Goal: Find contact information: Find contact information

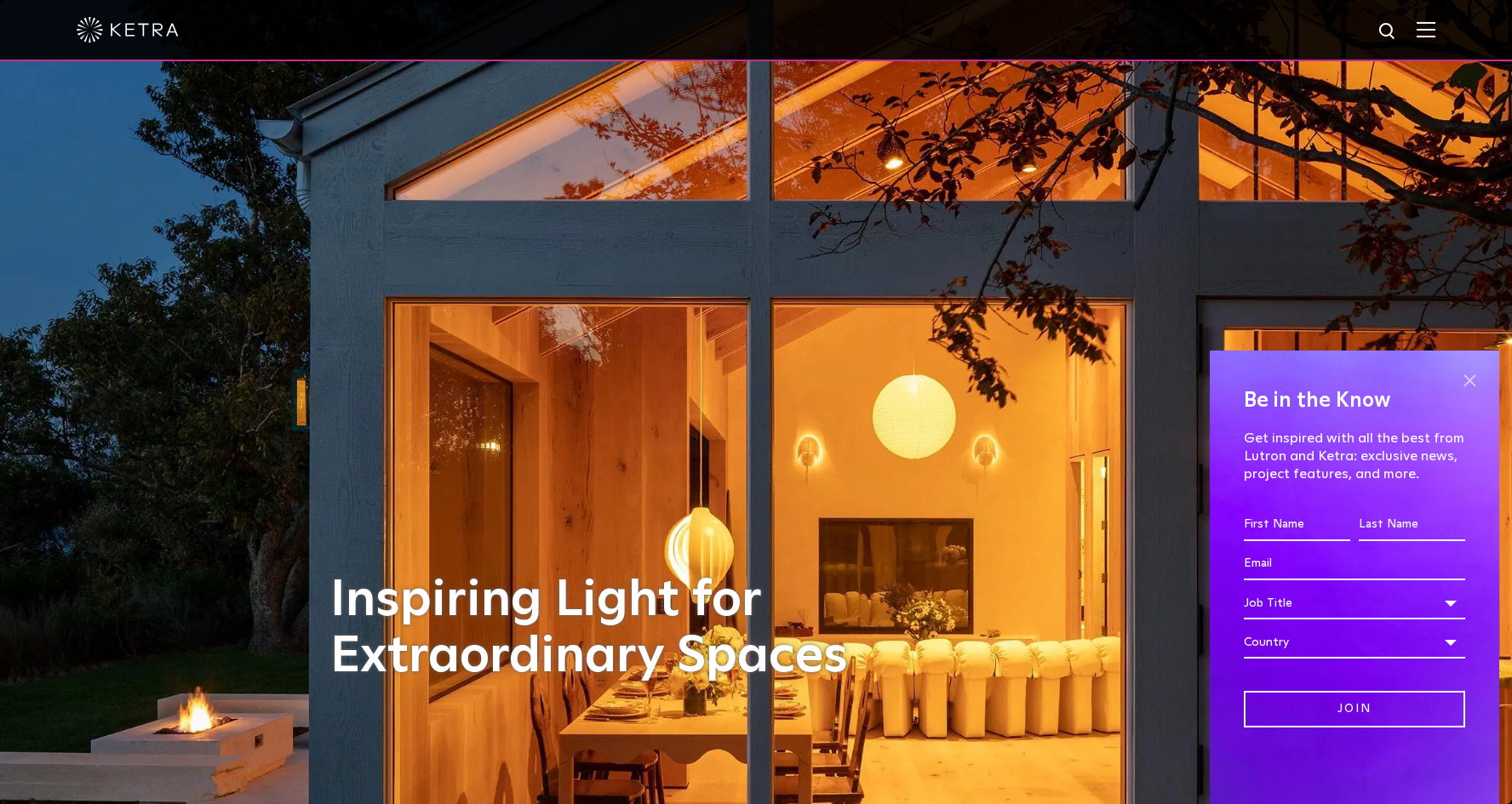
click at [1468, 381] on span at bounding box center [1469, 380] width 26 height 26
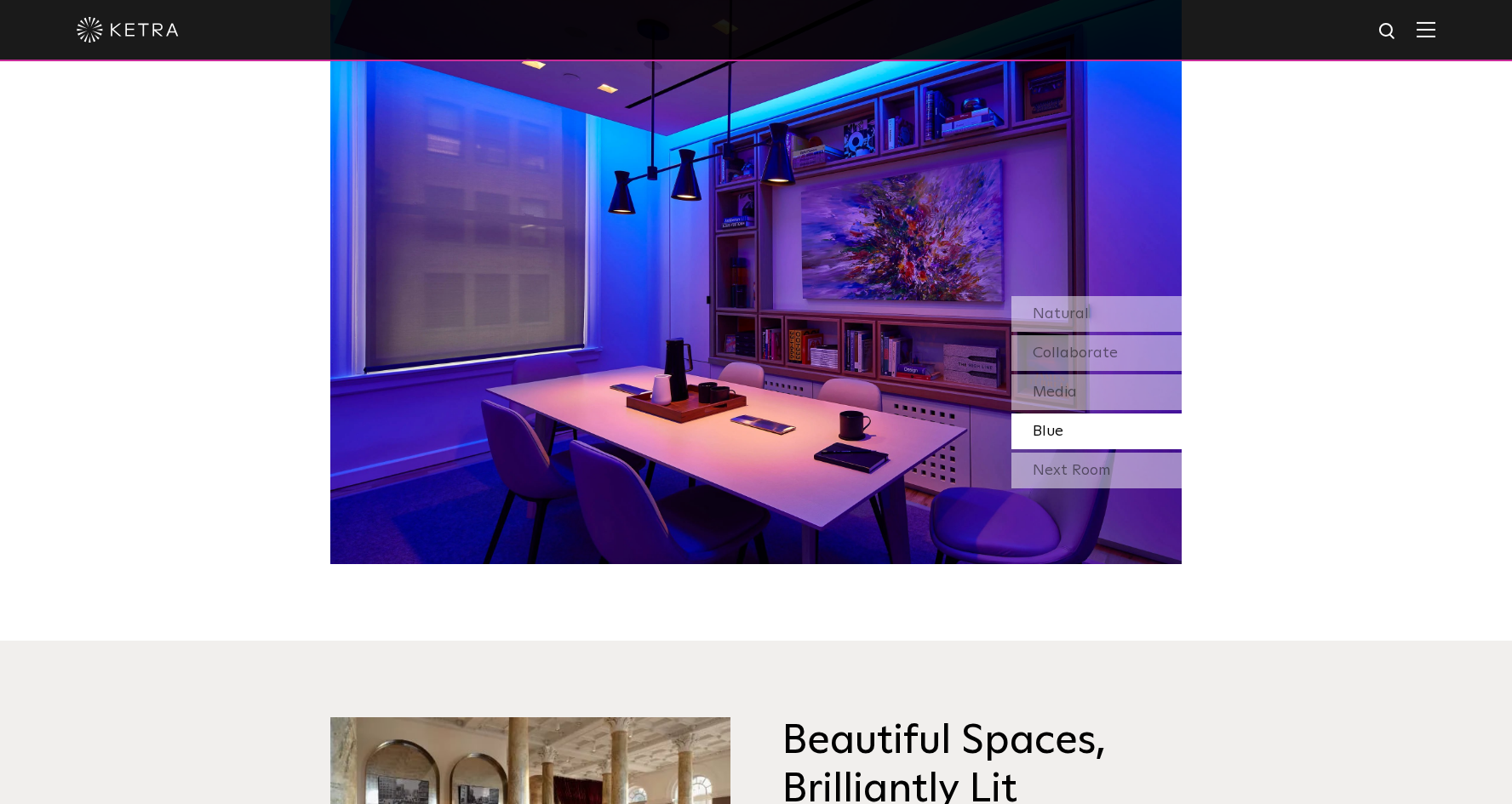
scroll to position [1559, 0]
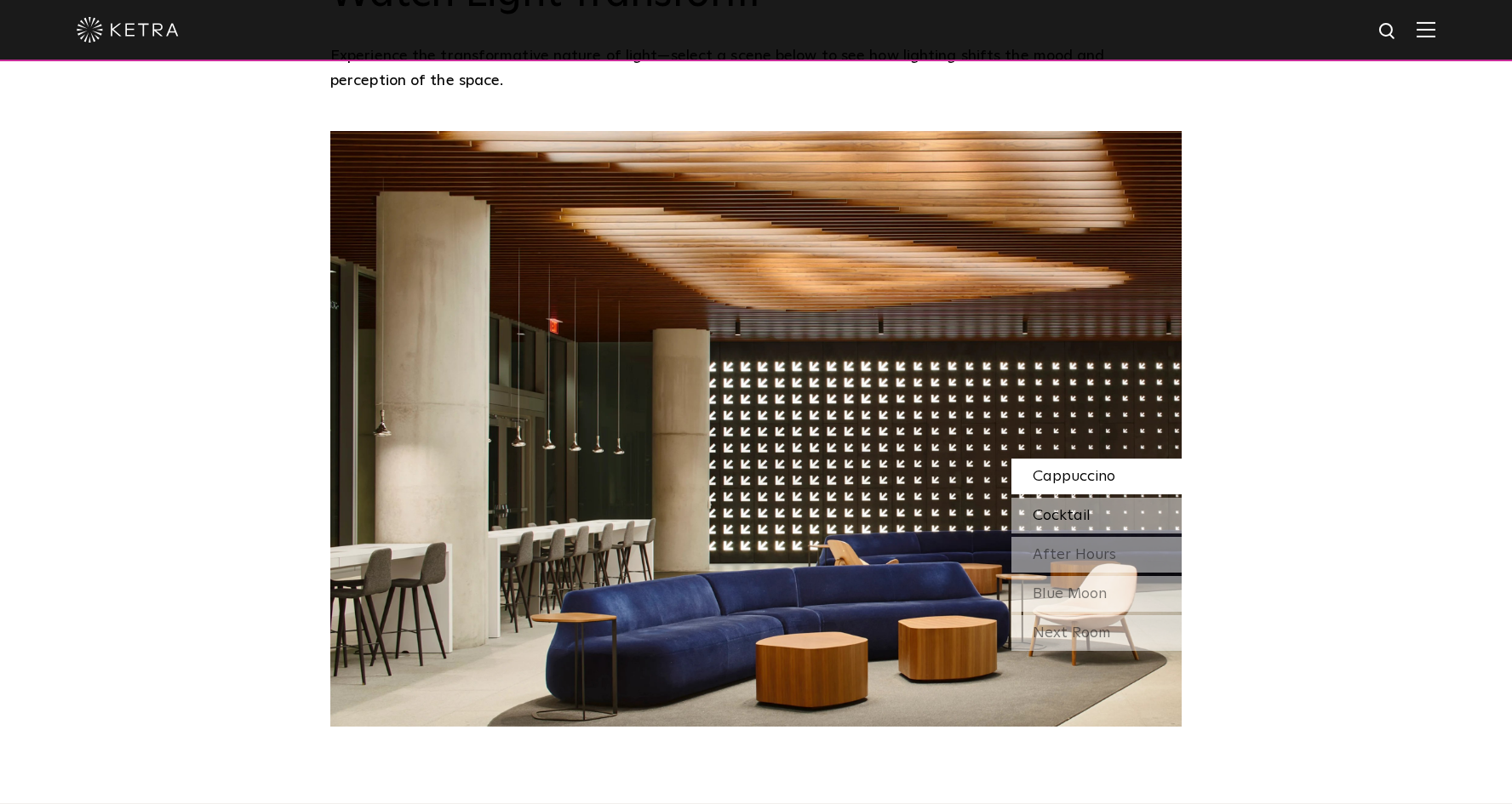
click at [1066, 508] on span "Cocktail" at bounding box center [1061, 515] width 58 height 15
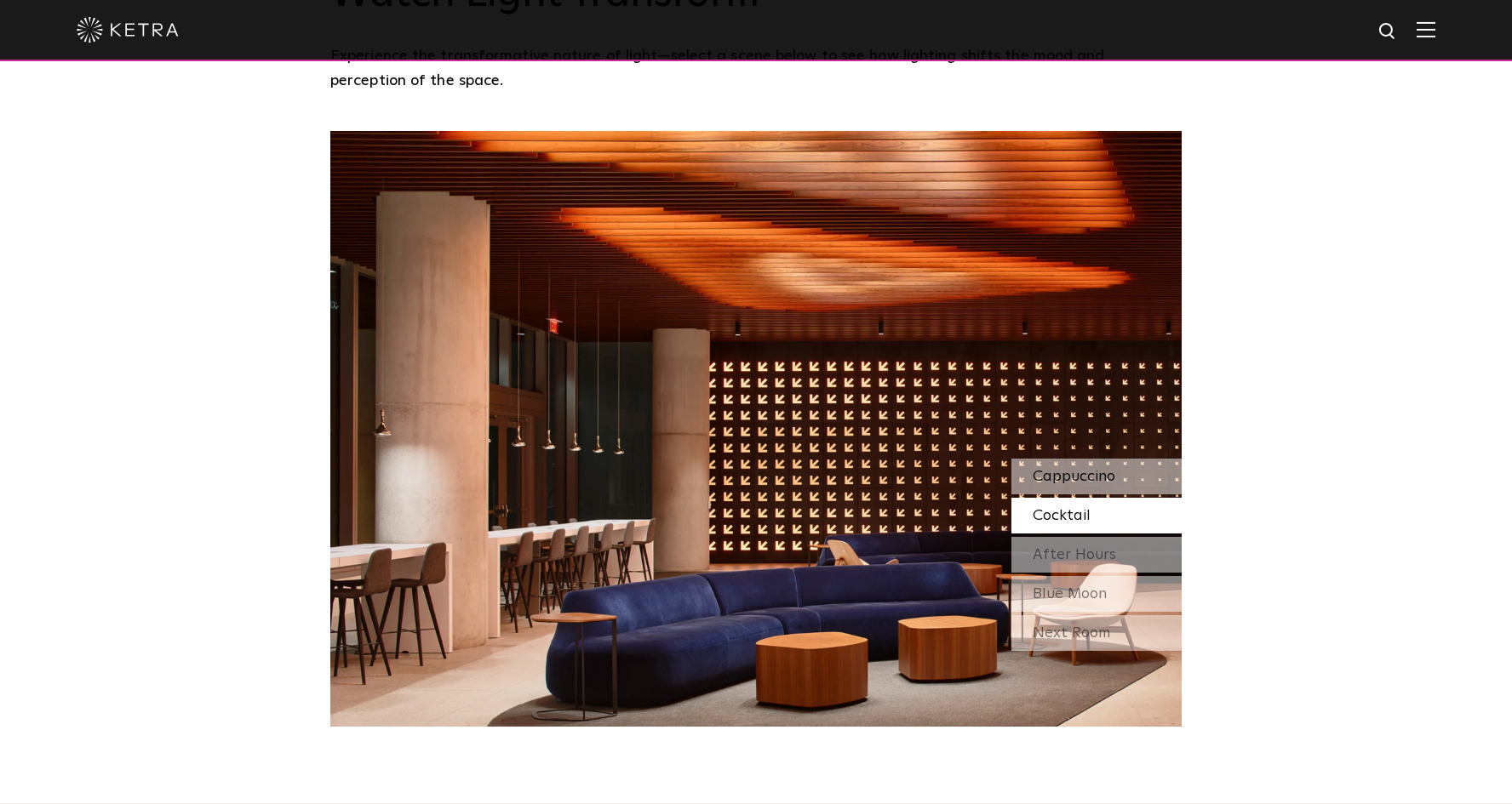
click at [1067, 469] on span "Cappuccino" at bounding box center [1074, 476] width 83 height 15
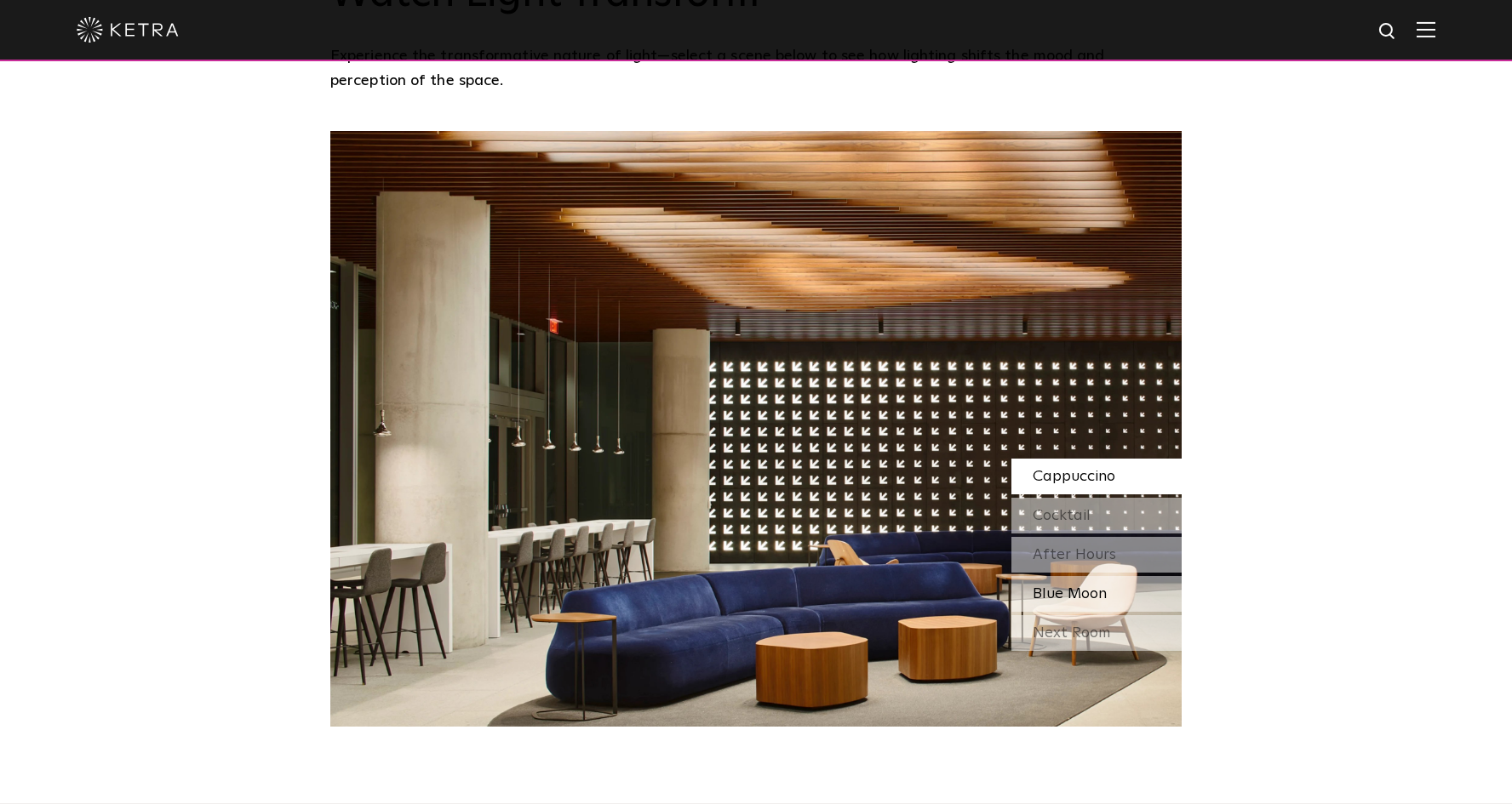
click at [1047, 586] on span "Blue Moon" at bounding box center [1069, 593] width 74 height 15
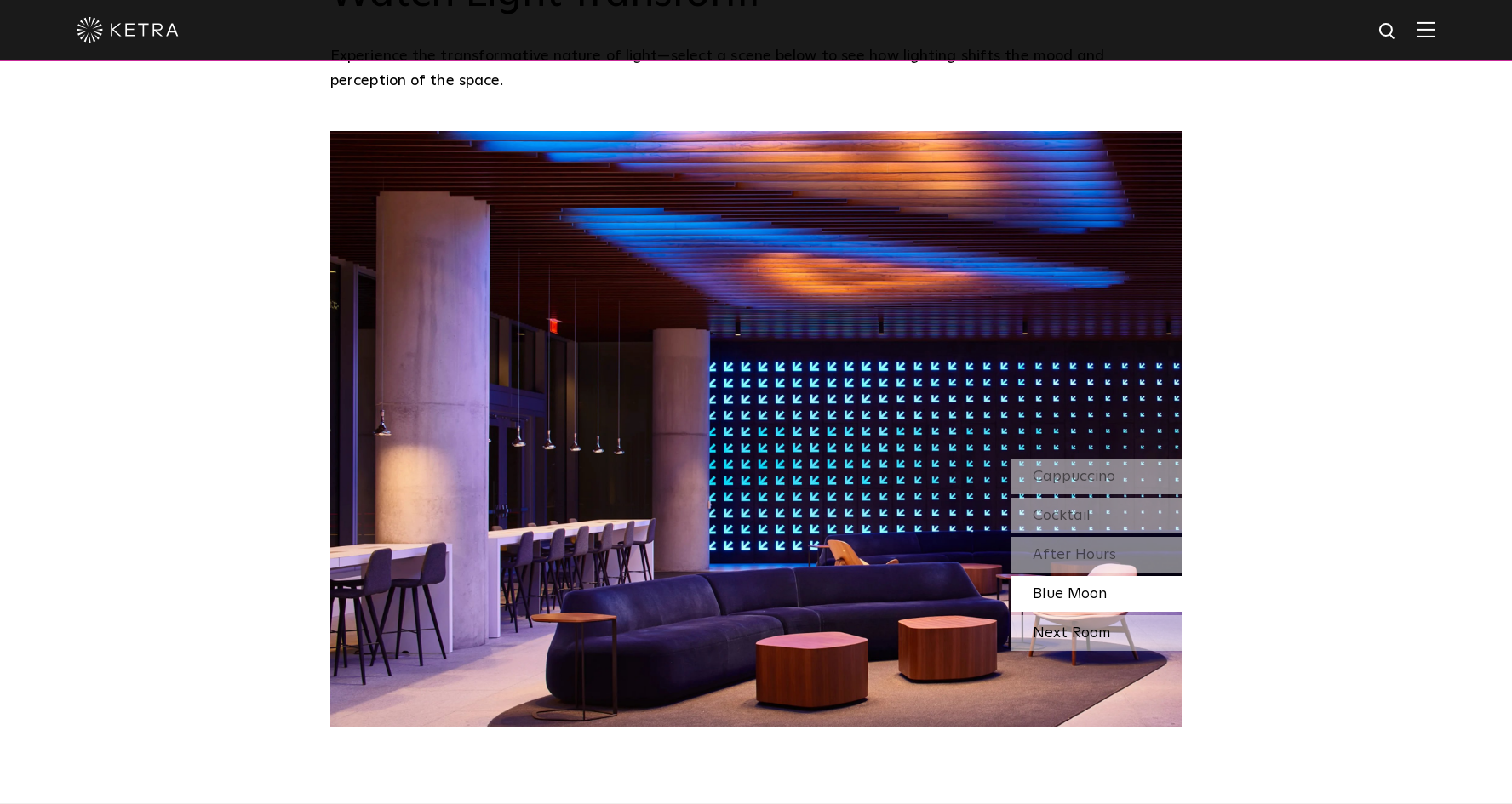
click at [1045, 616] on div "Next Room" at bounding box center [1097, 633] width 171 height 36
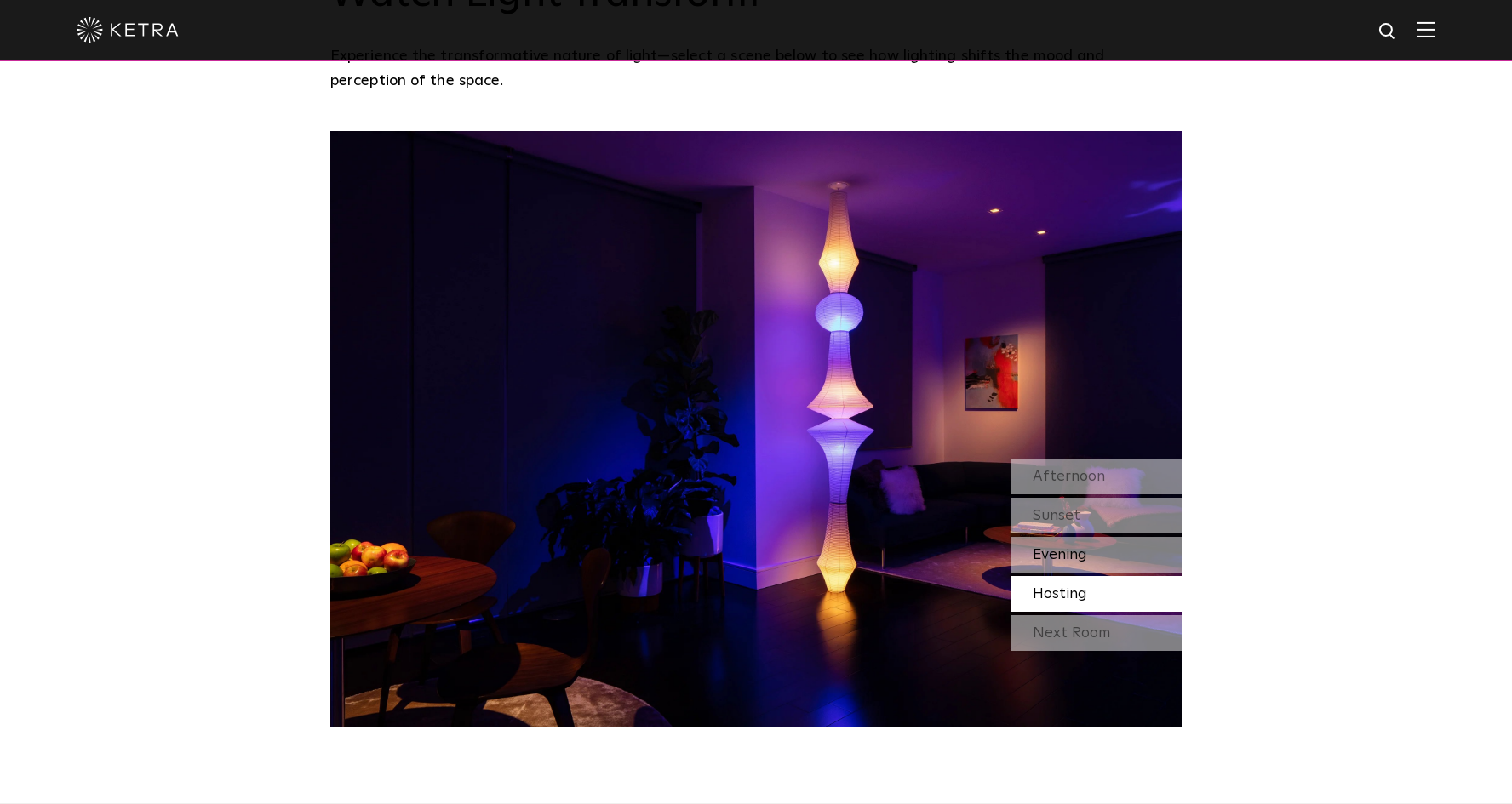
click at [1060, 547] on span "Evening" at bounding box center [1060, 554] width 54 height 15
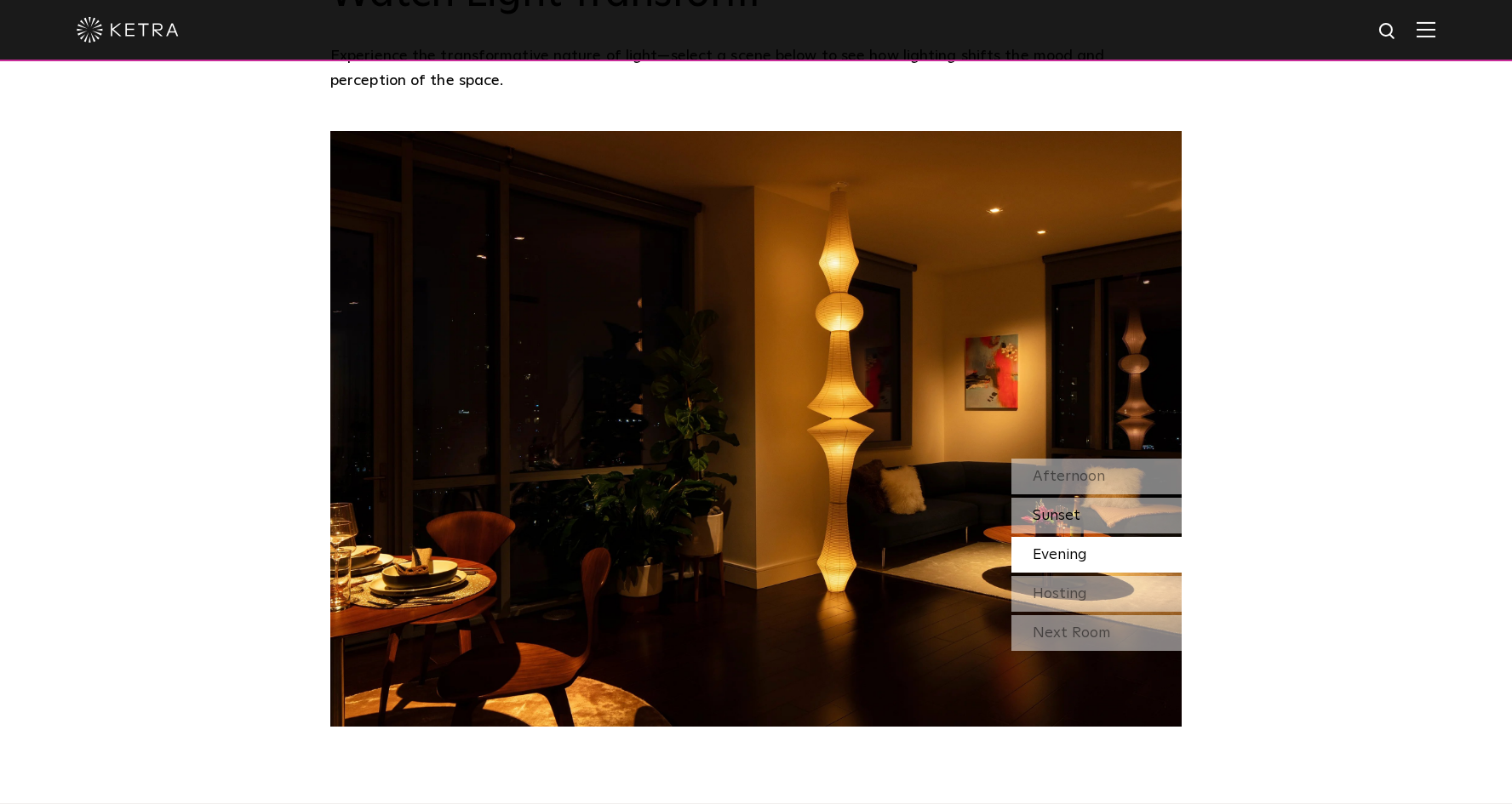
click at [1058, 508] on span "Sunset" at bounding box center [1057, 515] width 48 height 15
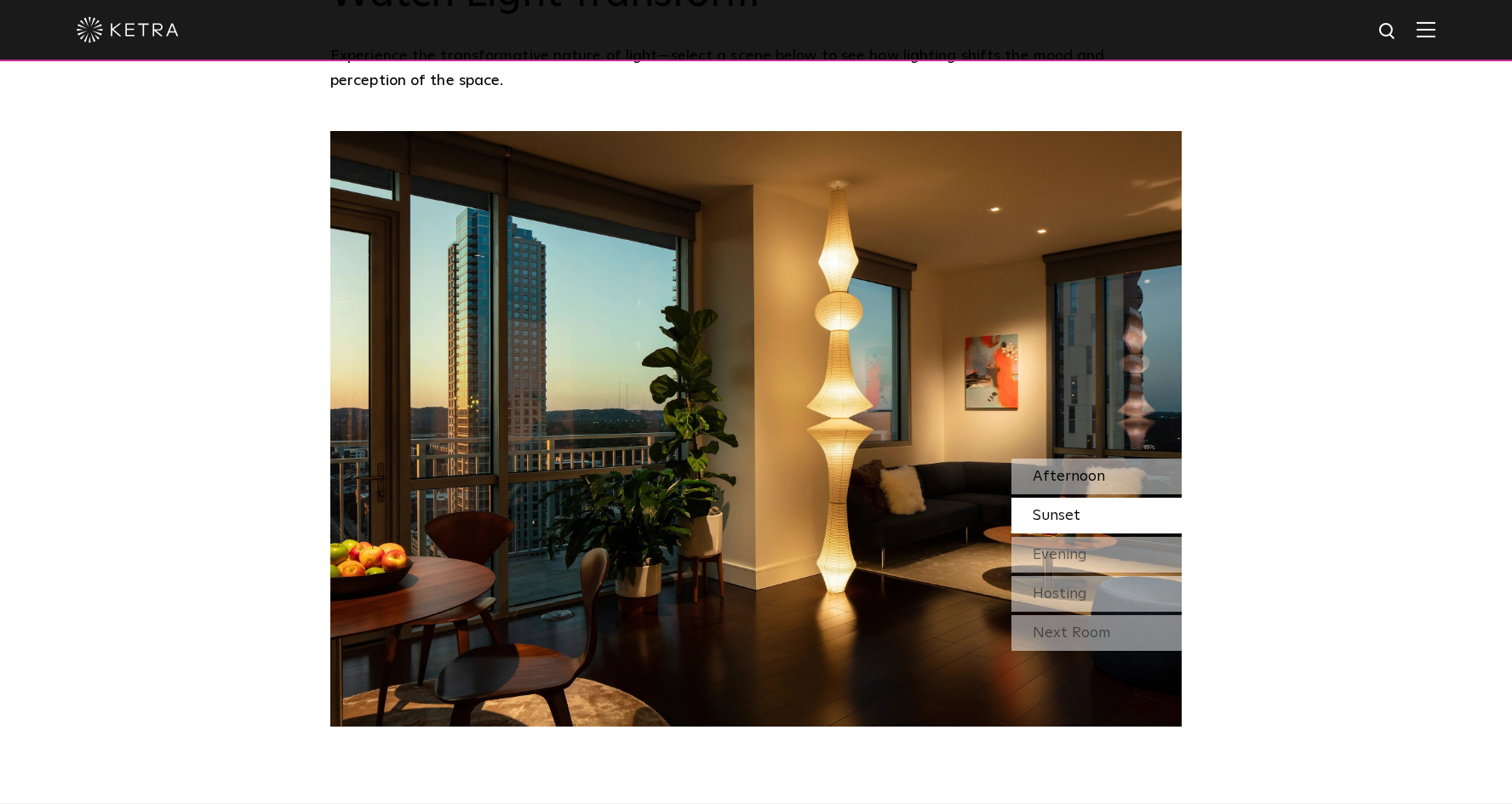
click at [1061, 469] on span "Afternoon" at bounding box center [1068, 476] width 72 height 15
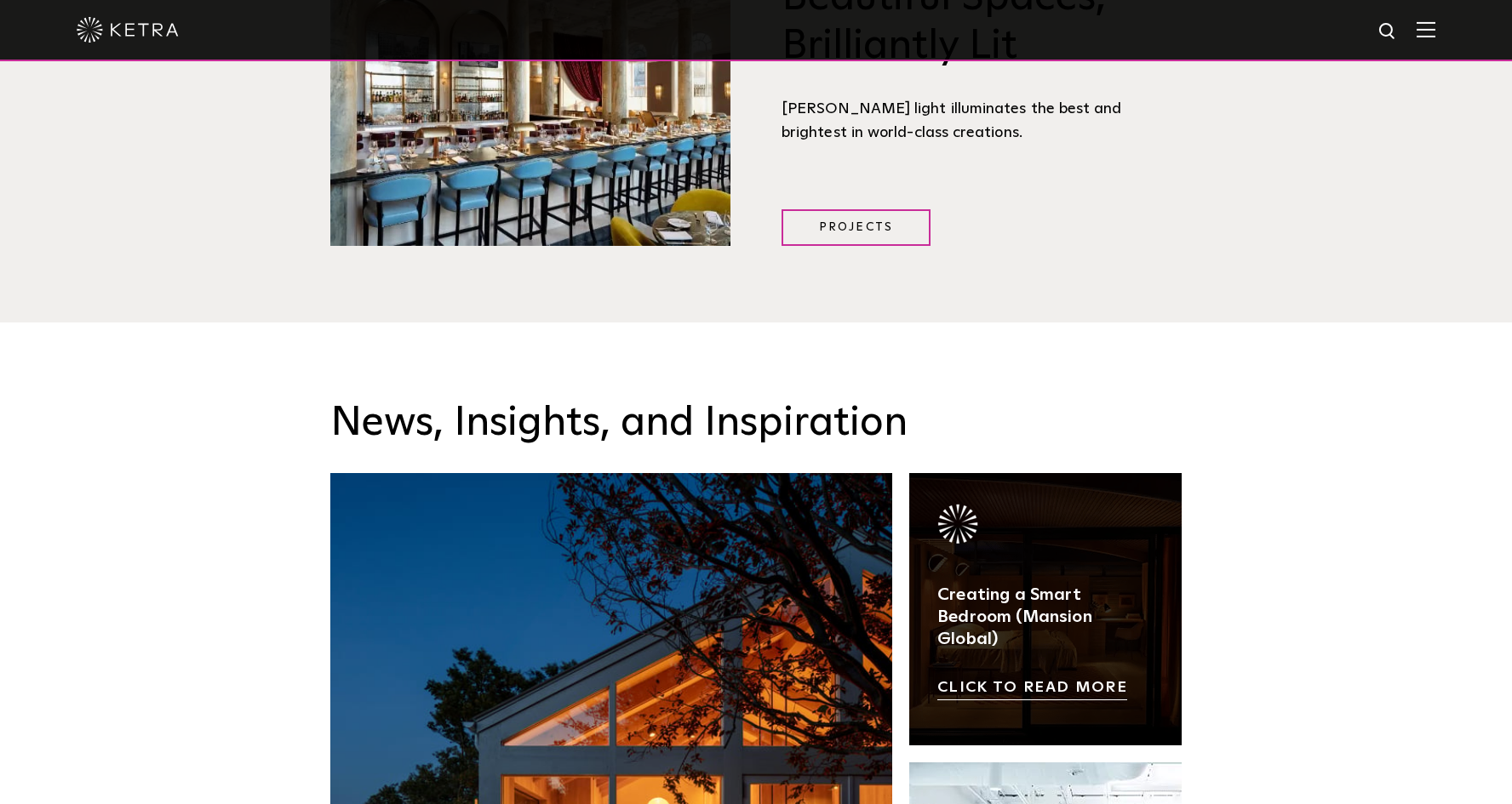
scroll to position [2122, 0]
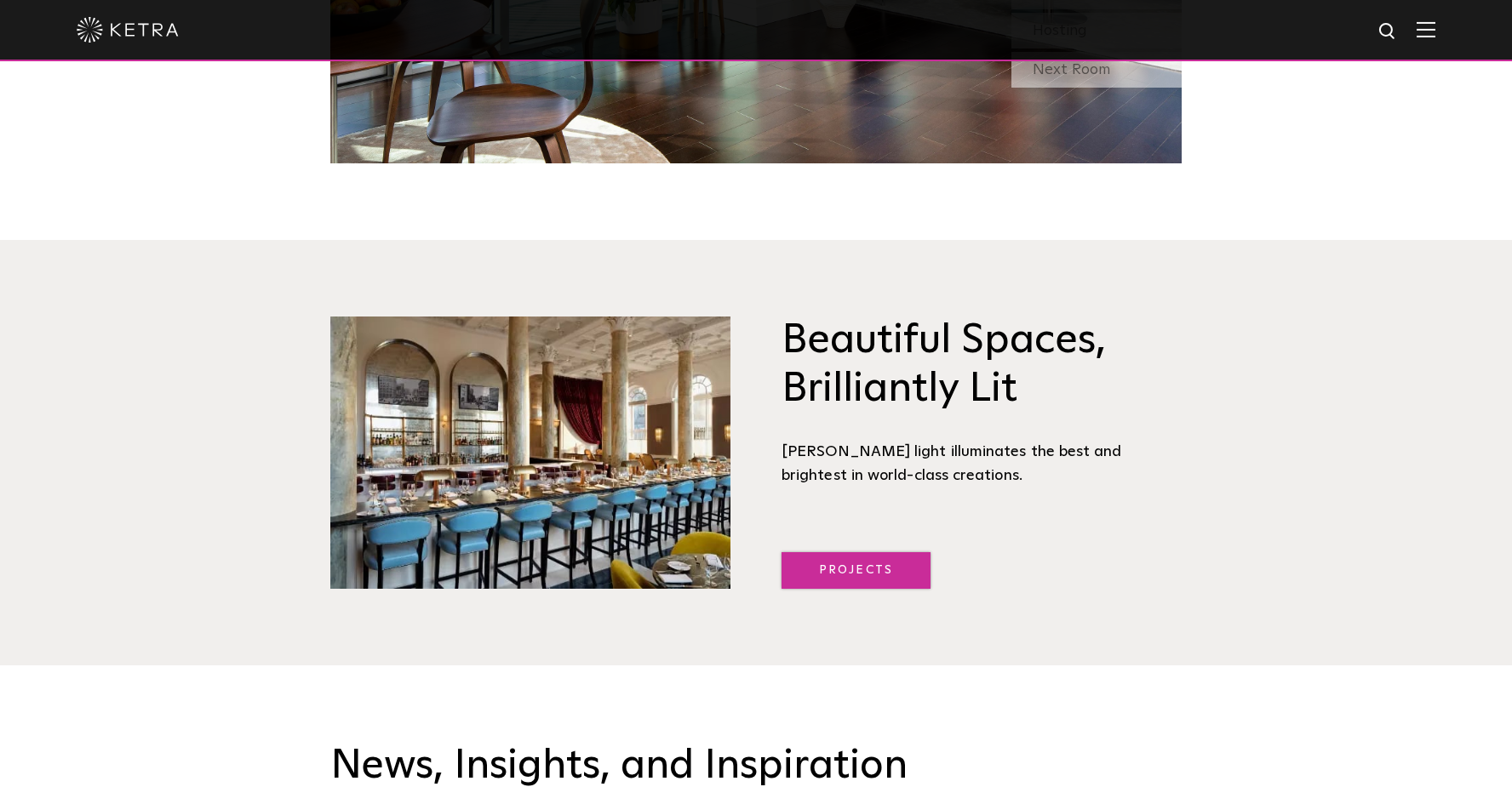
click at [851, 553] on link "Projects" at bounding box center [856, 570] width 149 height 36
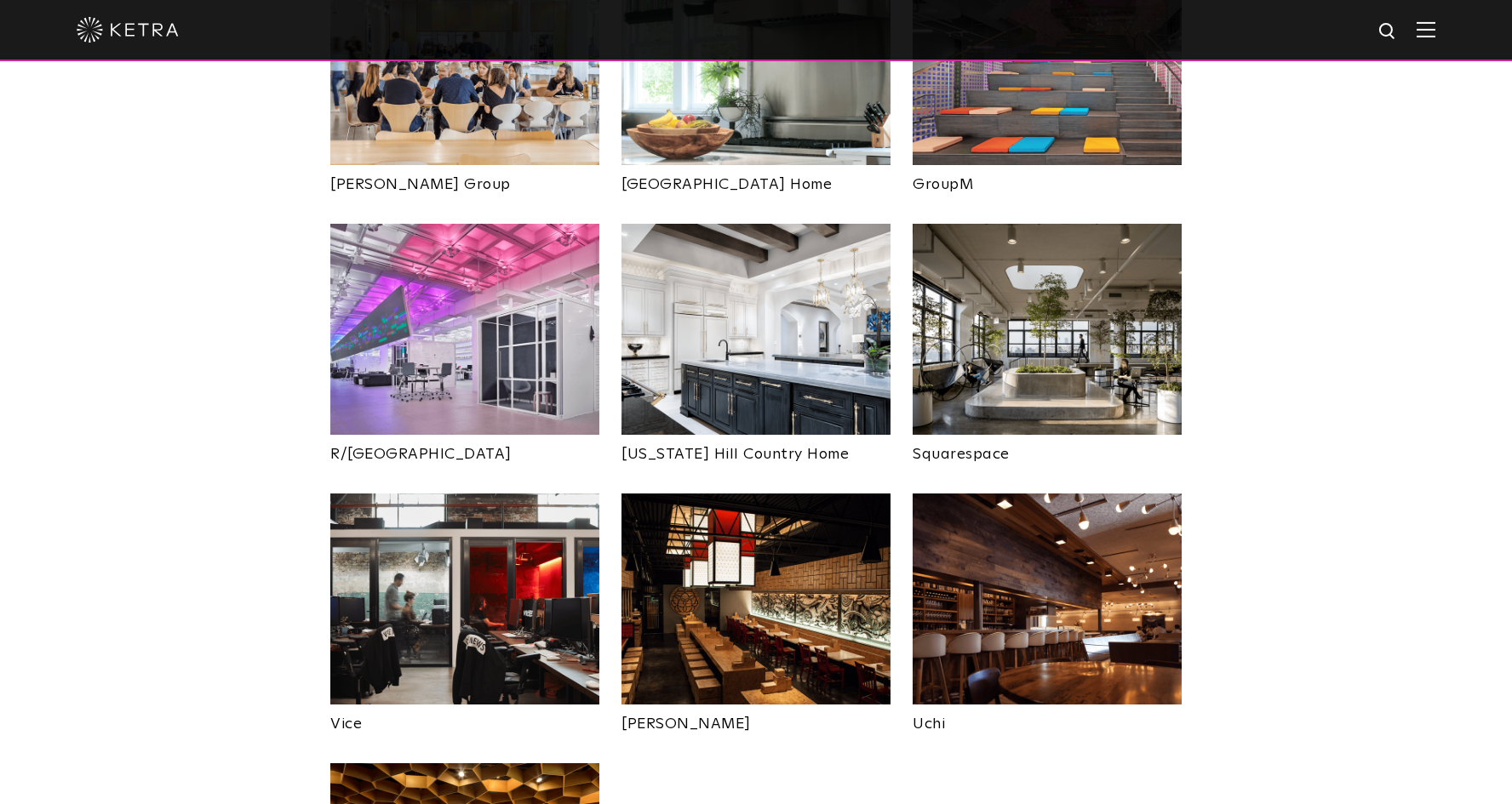
scroll to position [2713, 0]
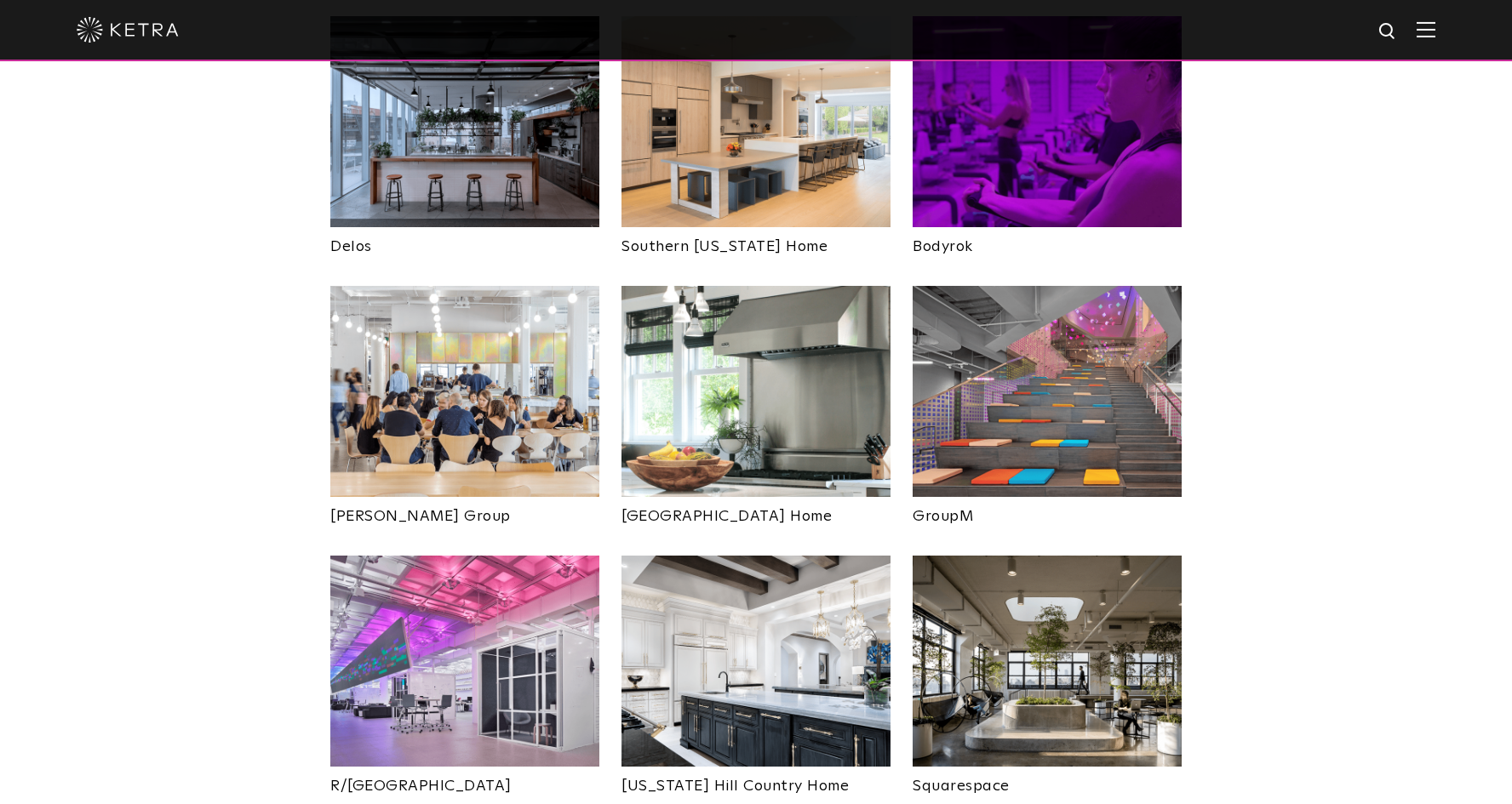
click at [780, 615] on img at bounding box center [756, 662] width 269 height 211
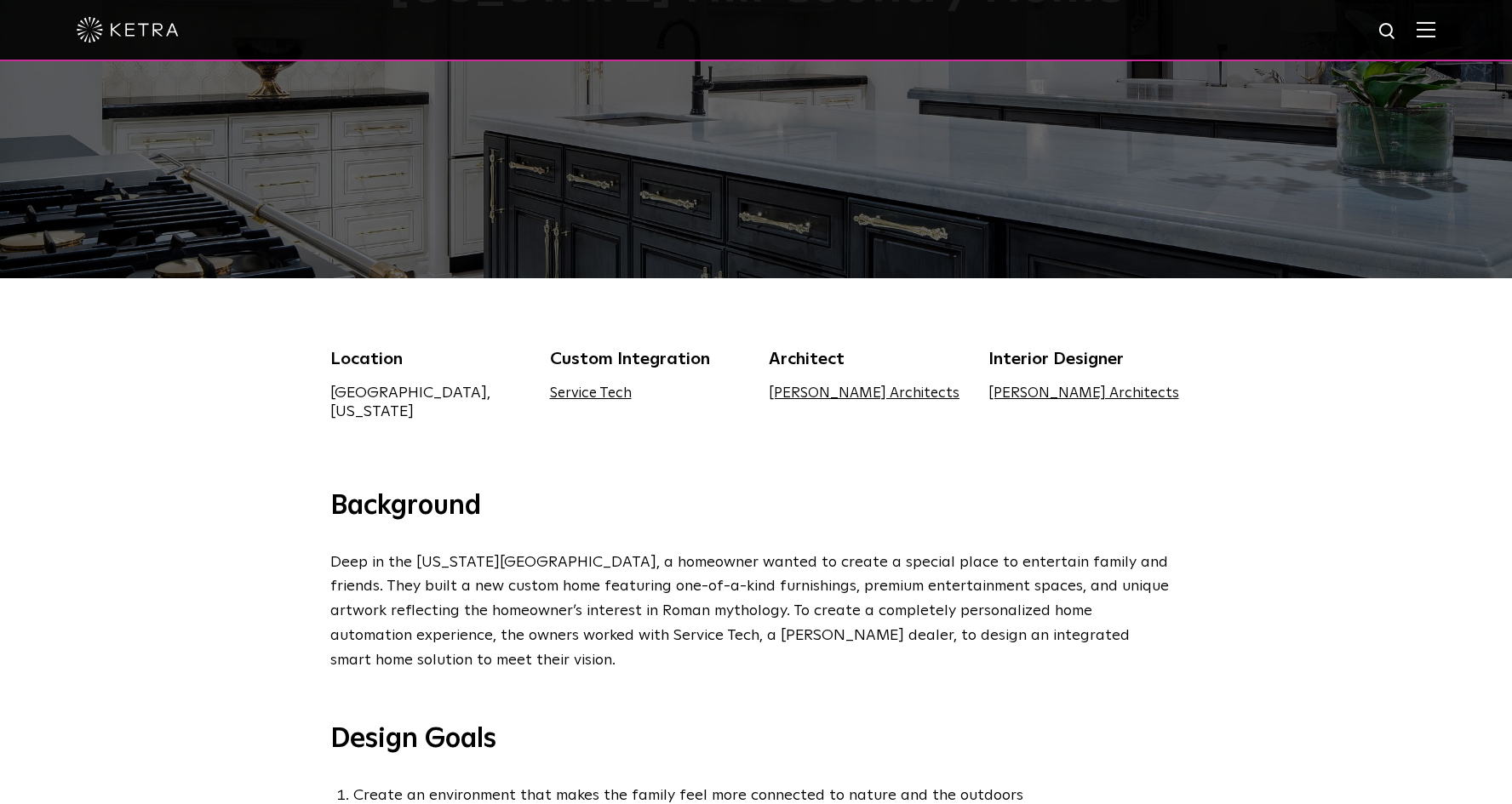
scroll to position [146, 0]
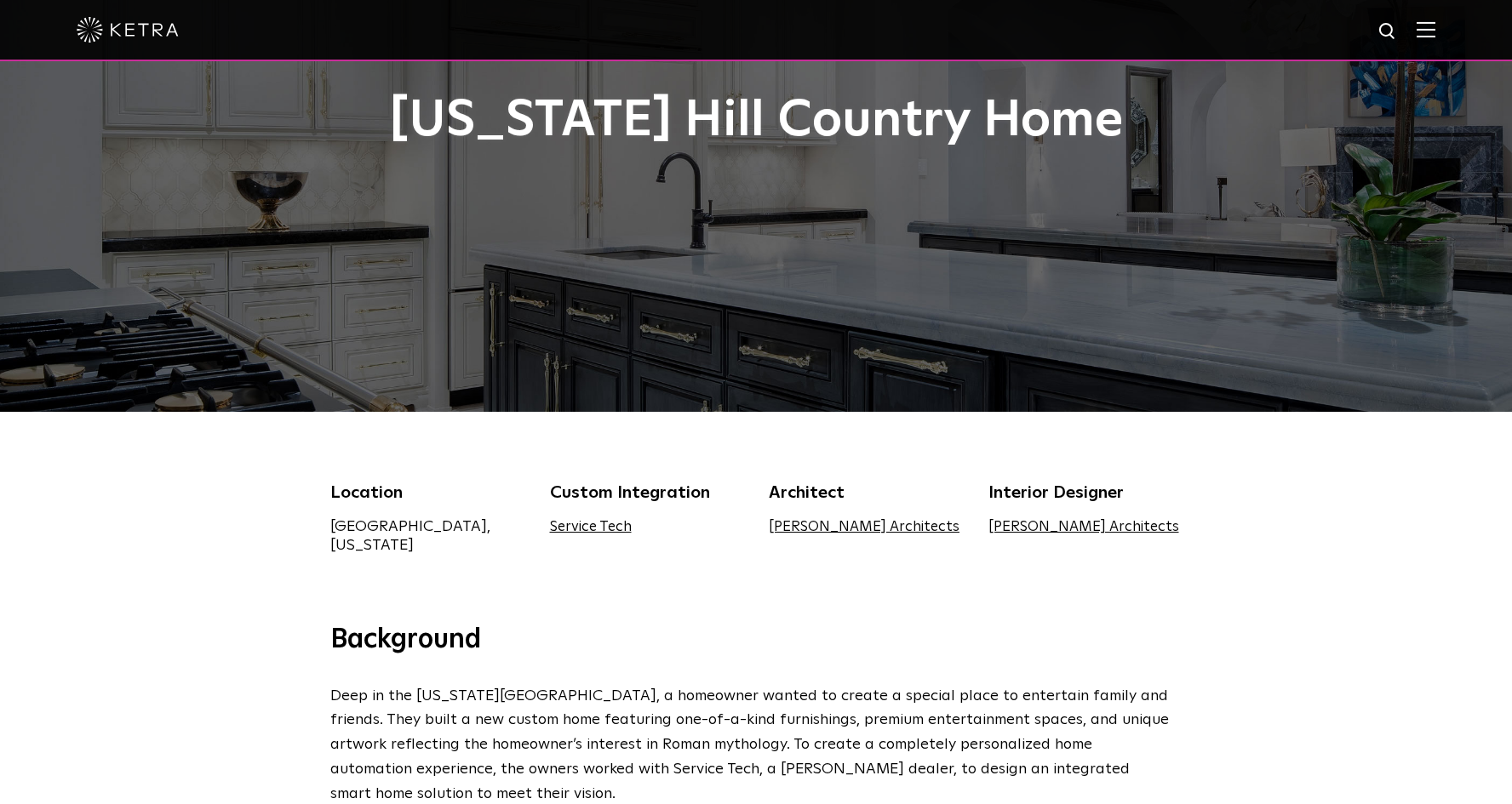
click at [594, 527] on link "Service Tech" at bounding box center [591, 527] width 82 height 14
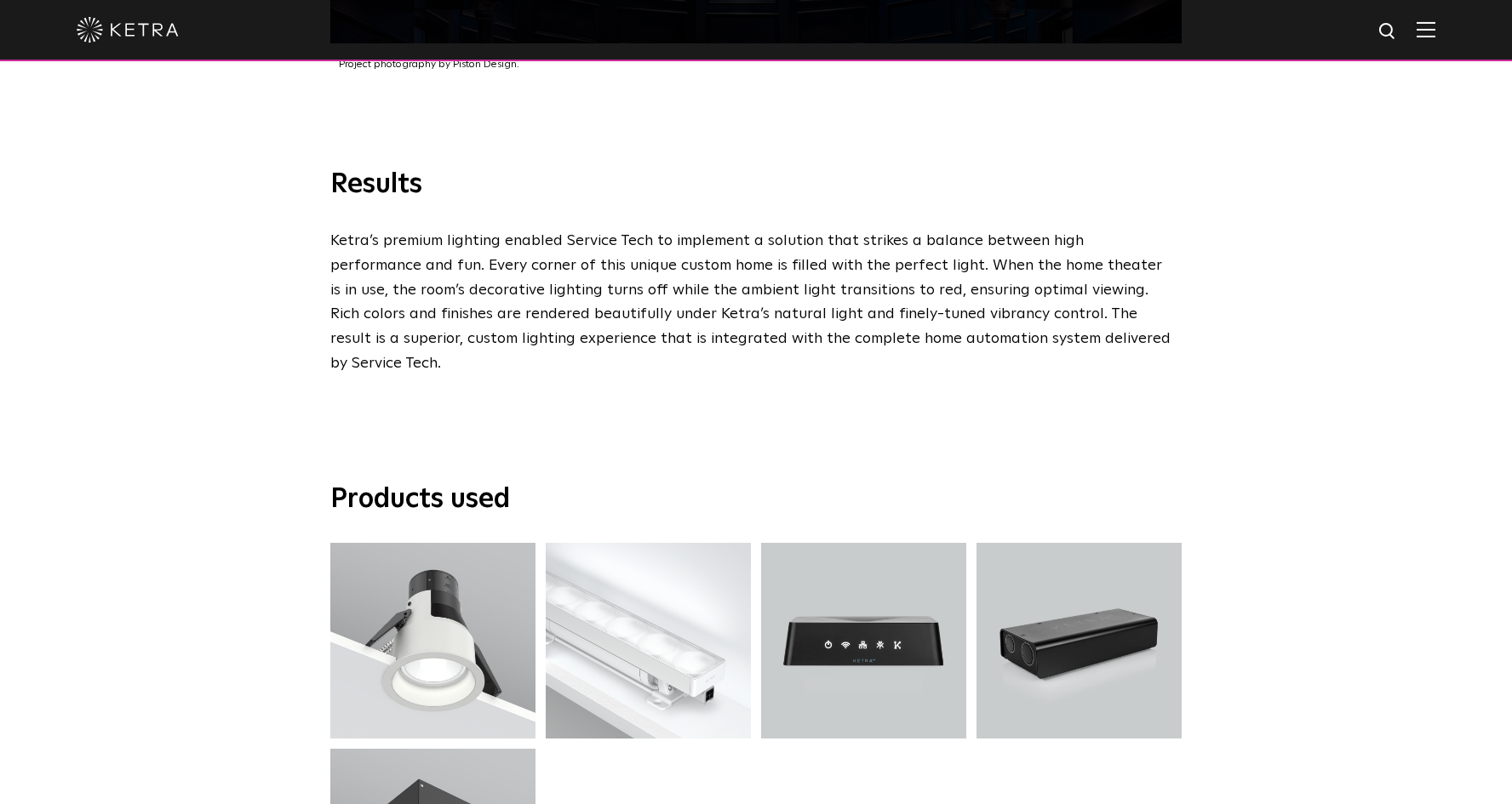
scroll to position [2995, 0]
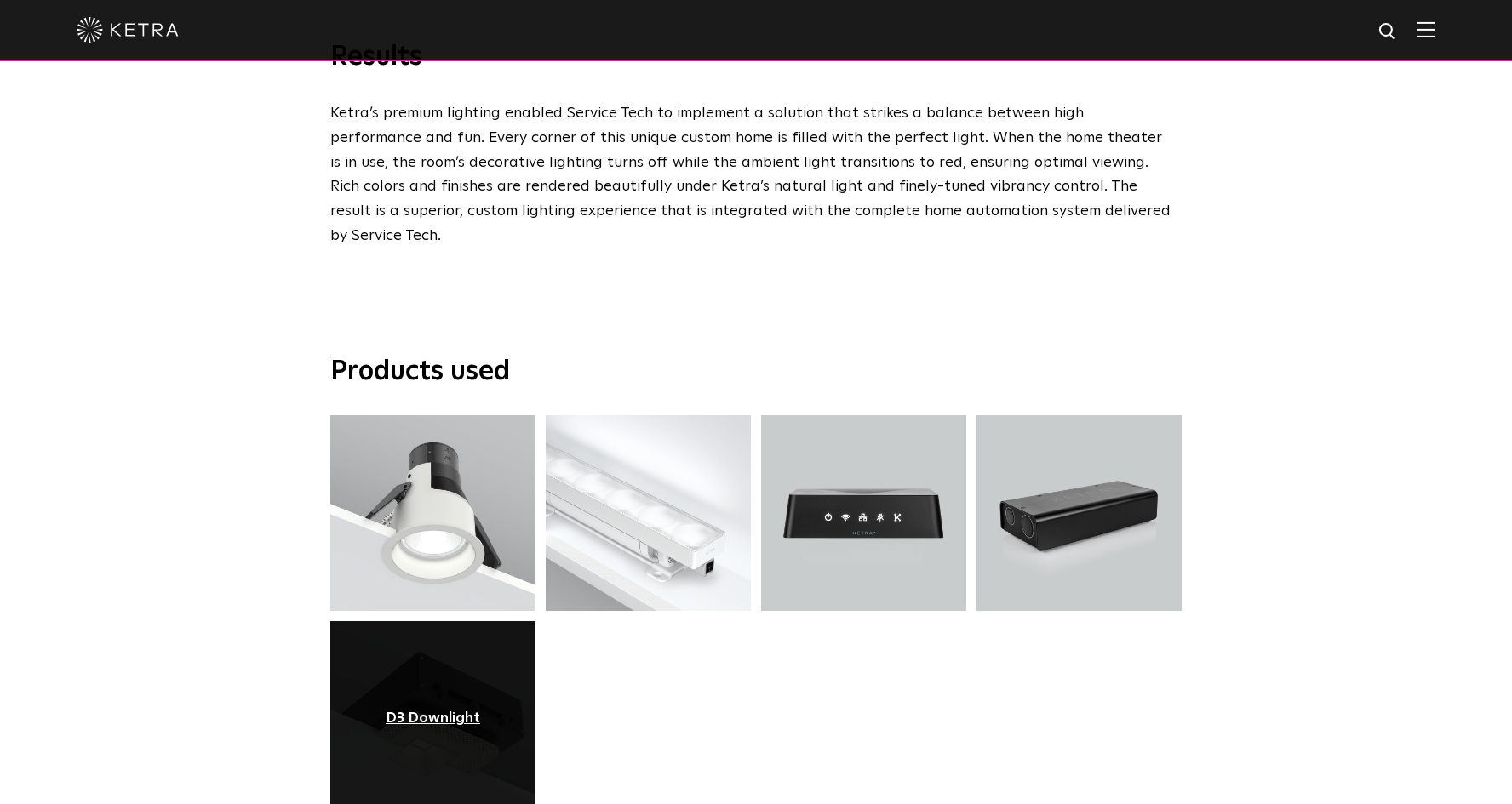
click at [427, 711] on div "D3 Downlight" at bounding box center [433, 719] width 94 height 17
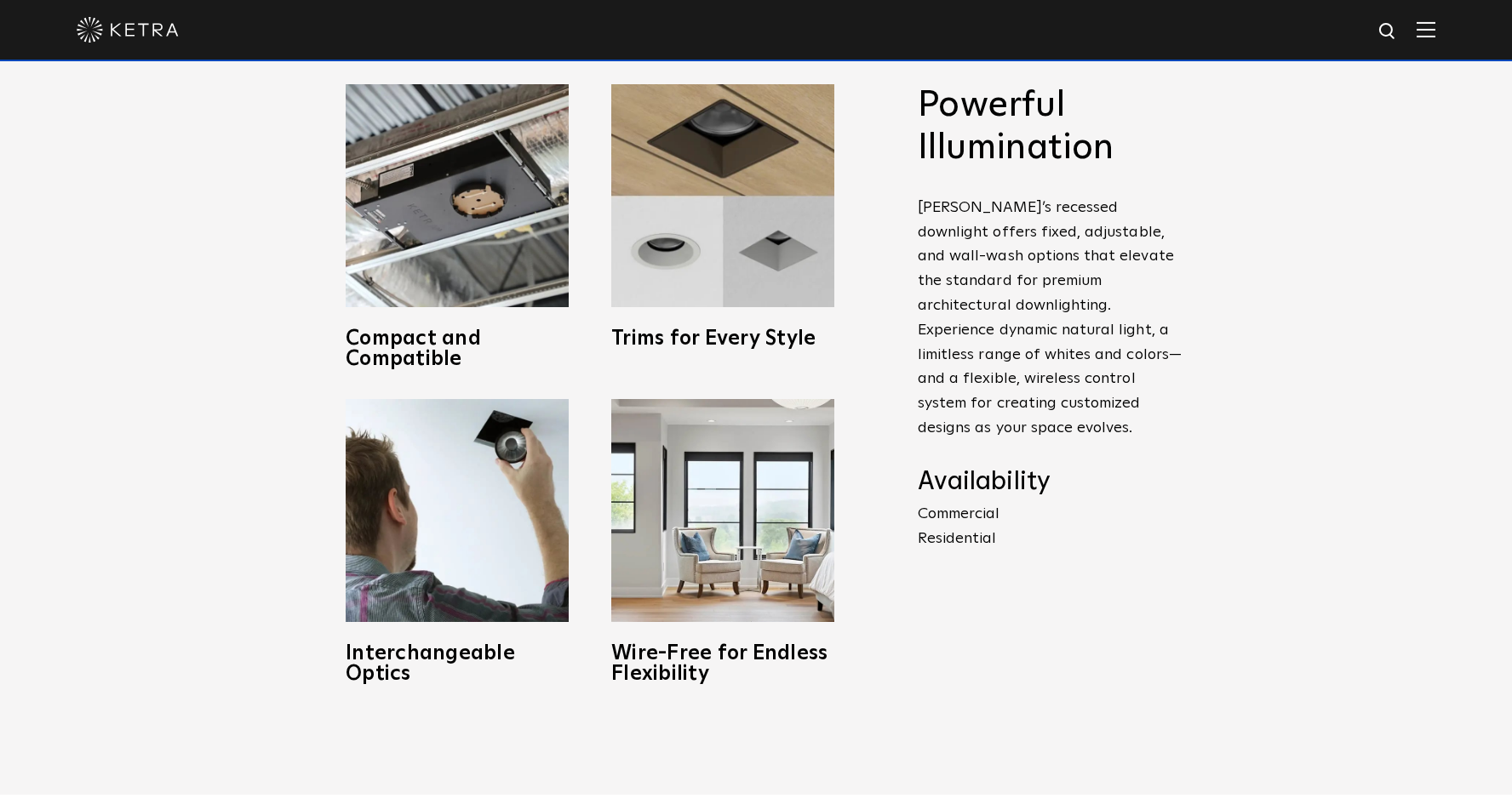
scroll to position [725, 0]
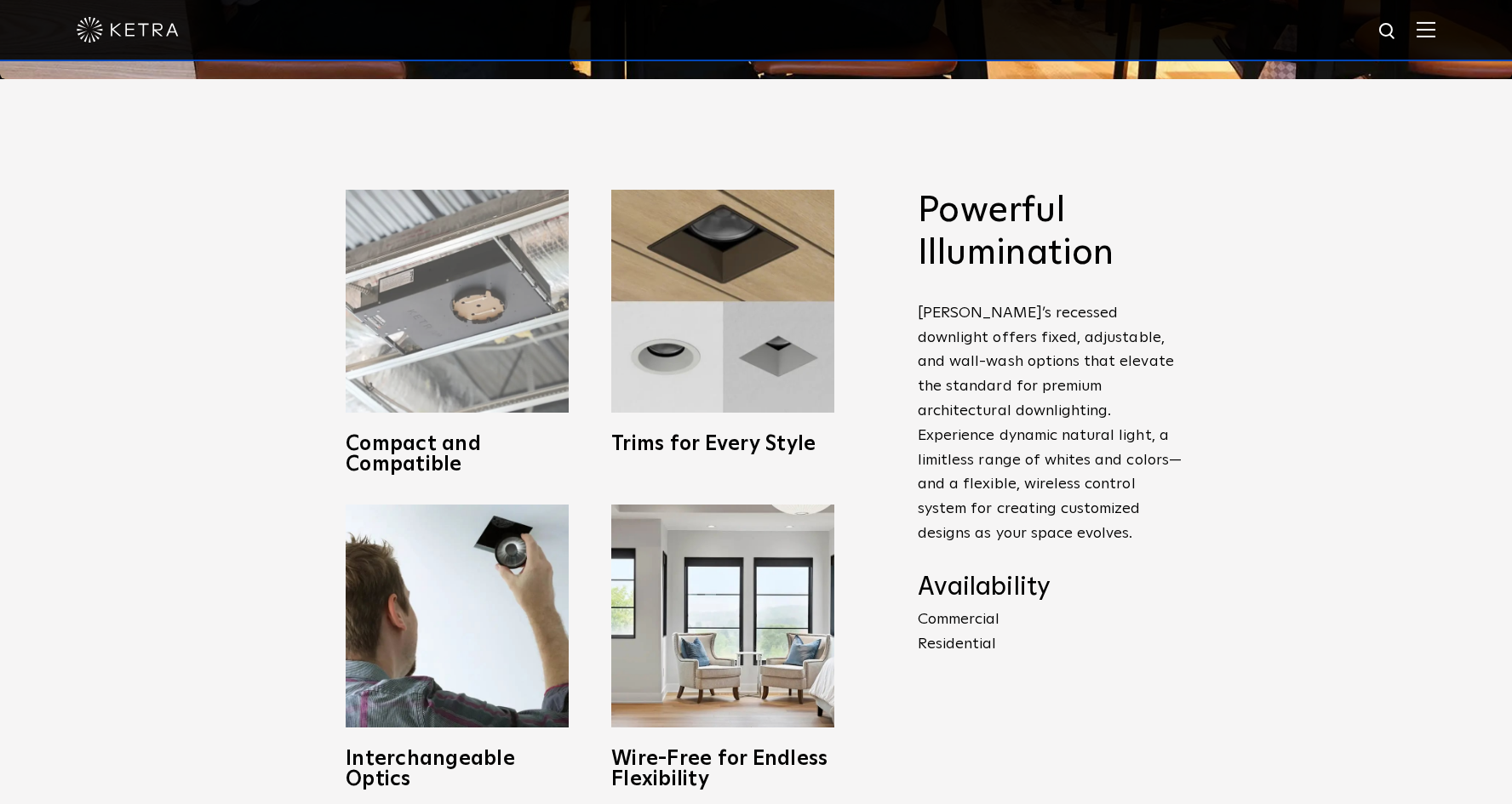
click at [445, 346] on img at bounding box center [457, 301] width 223 height 223
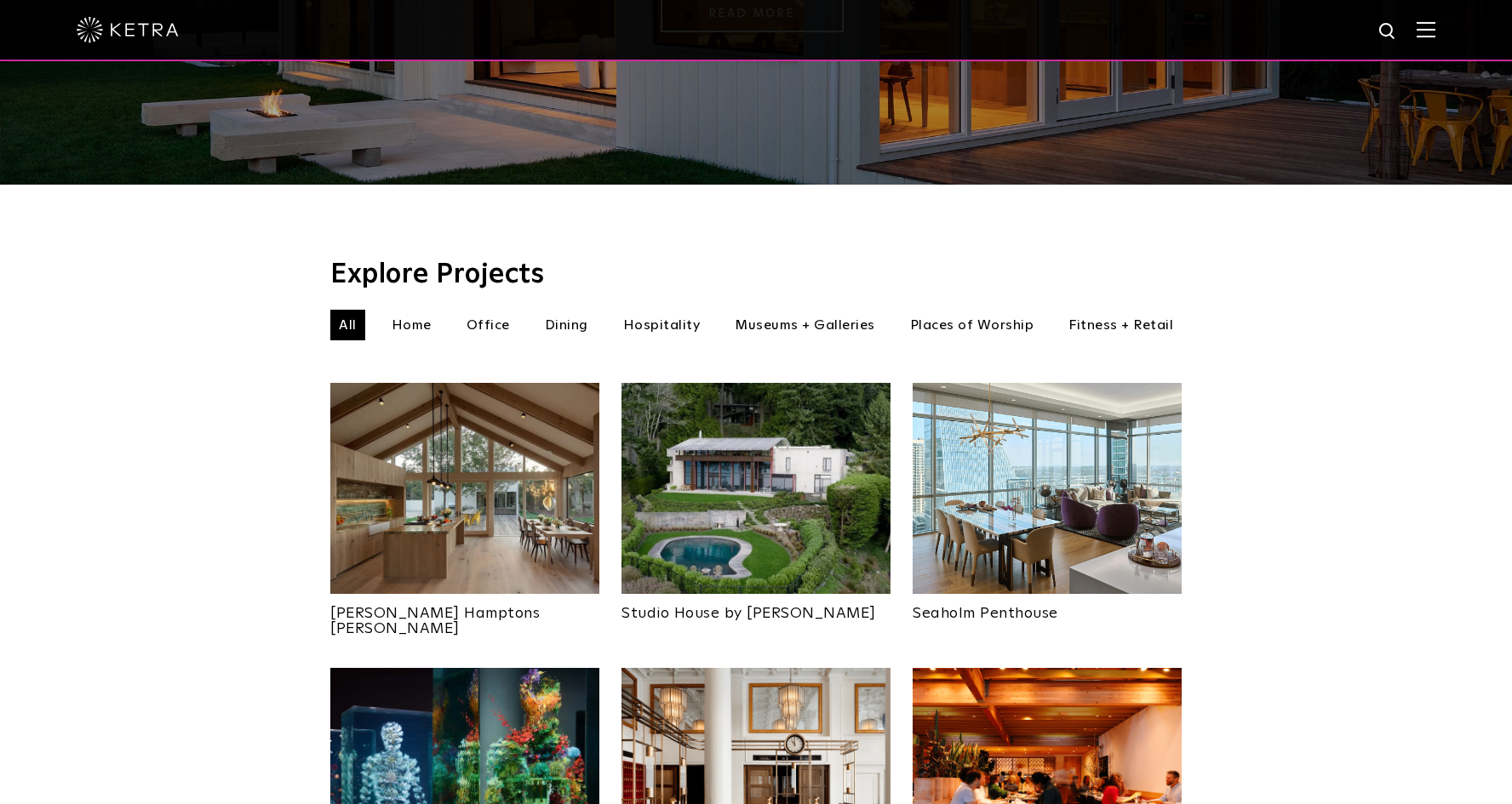
scroll to position [70, 0]
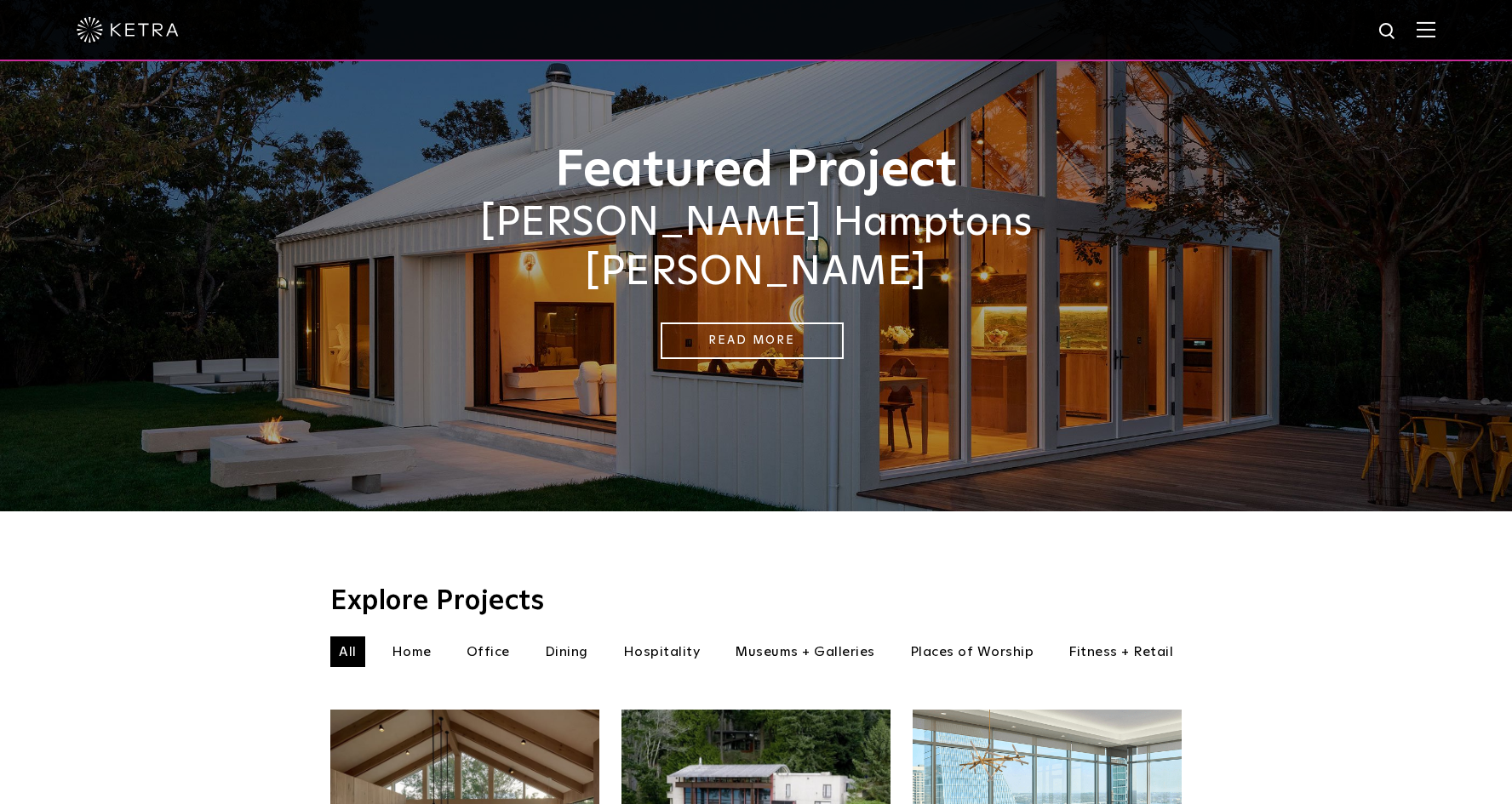
click at [404, 637] on li "Home" at bounding box center [412, 652] width 57 height 30
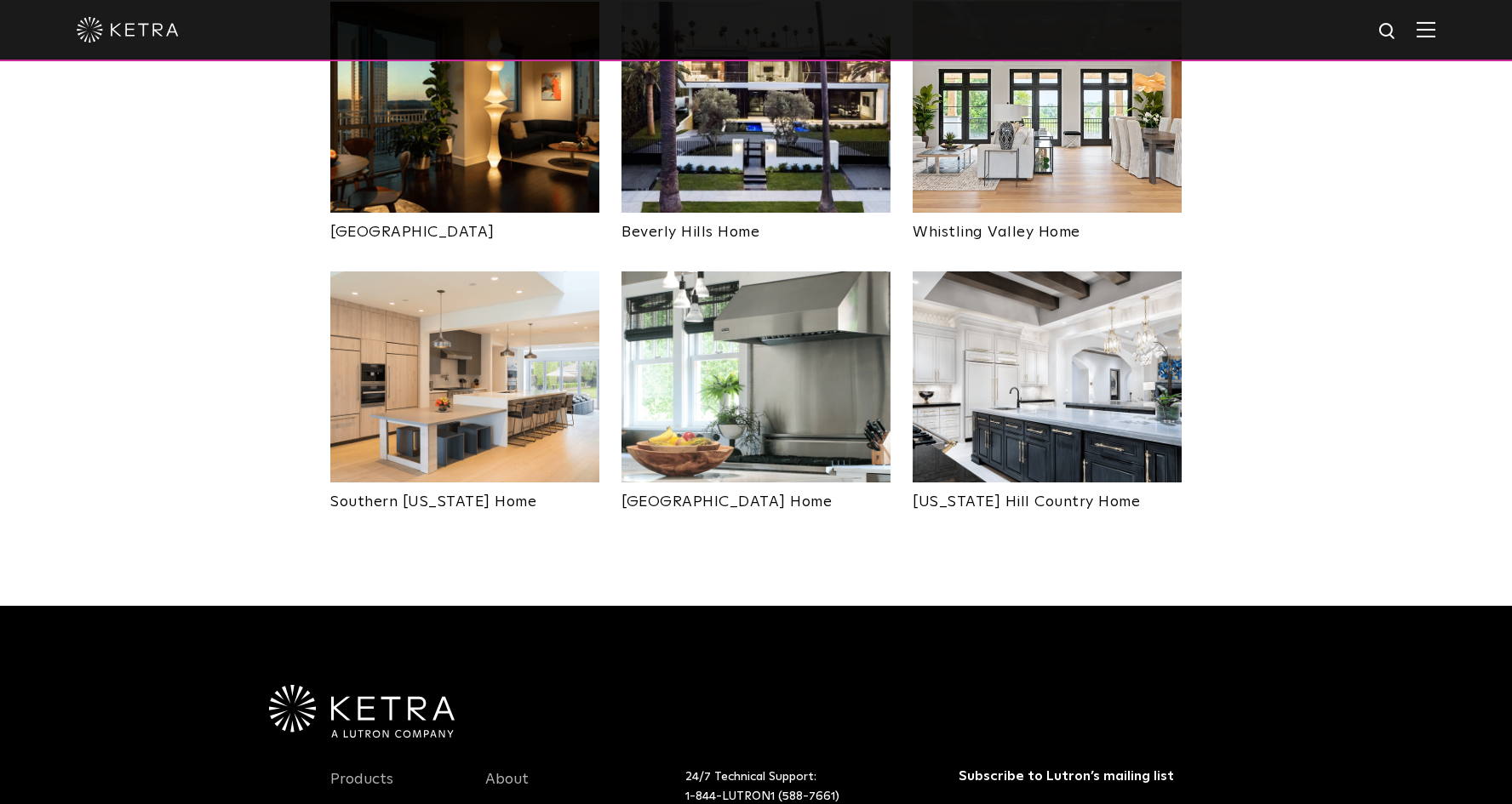
scroll to position [1151, 0]
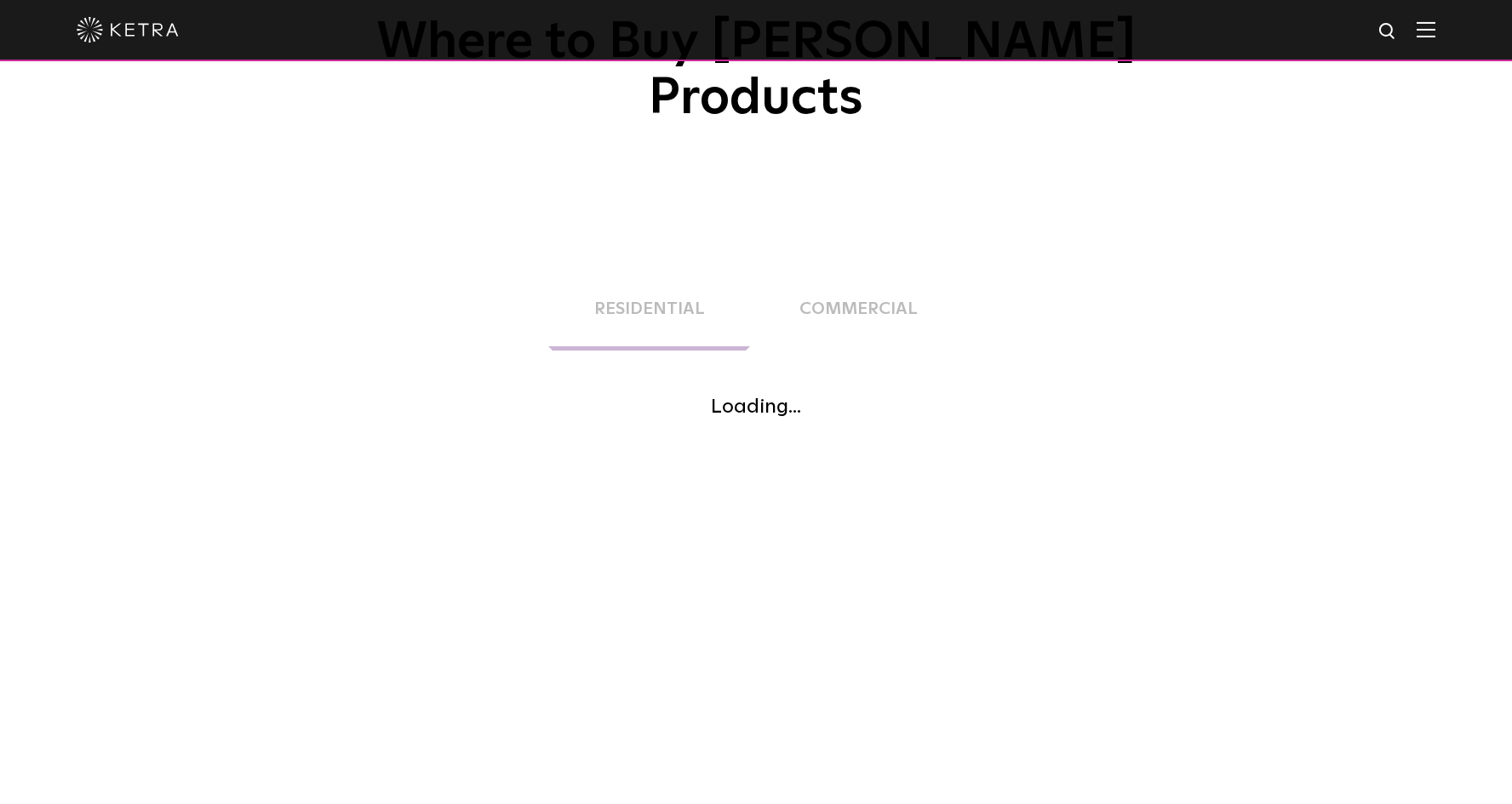
scroll to position [20, 0]
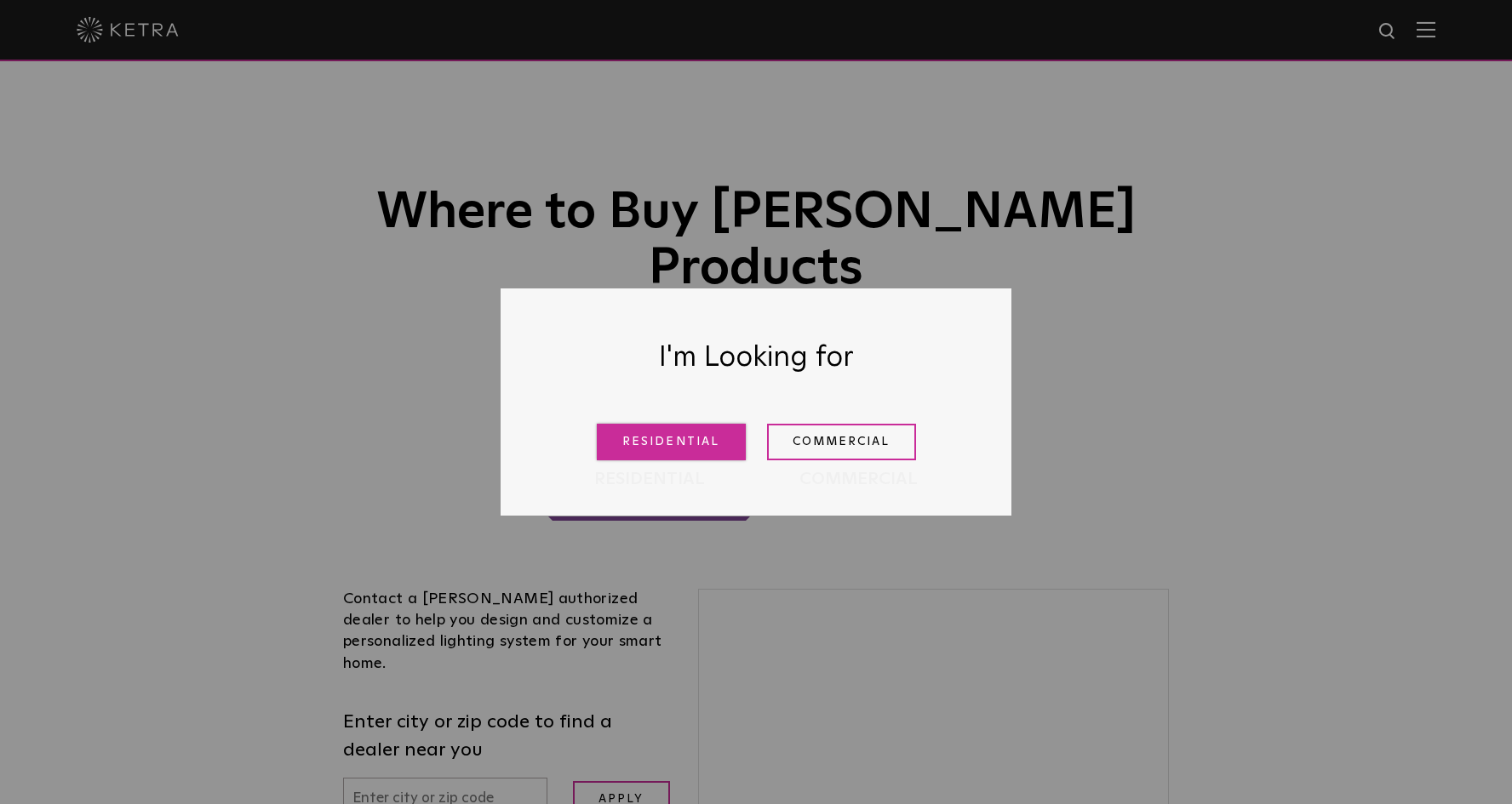
click at [643, 436] on link "Residential" at bounding box center [672, 442] width 149 height 36
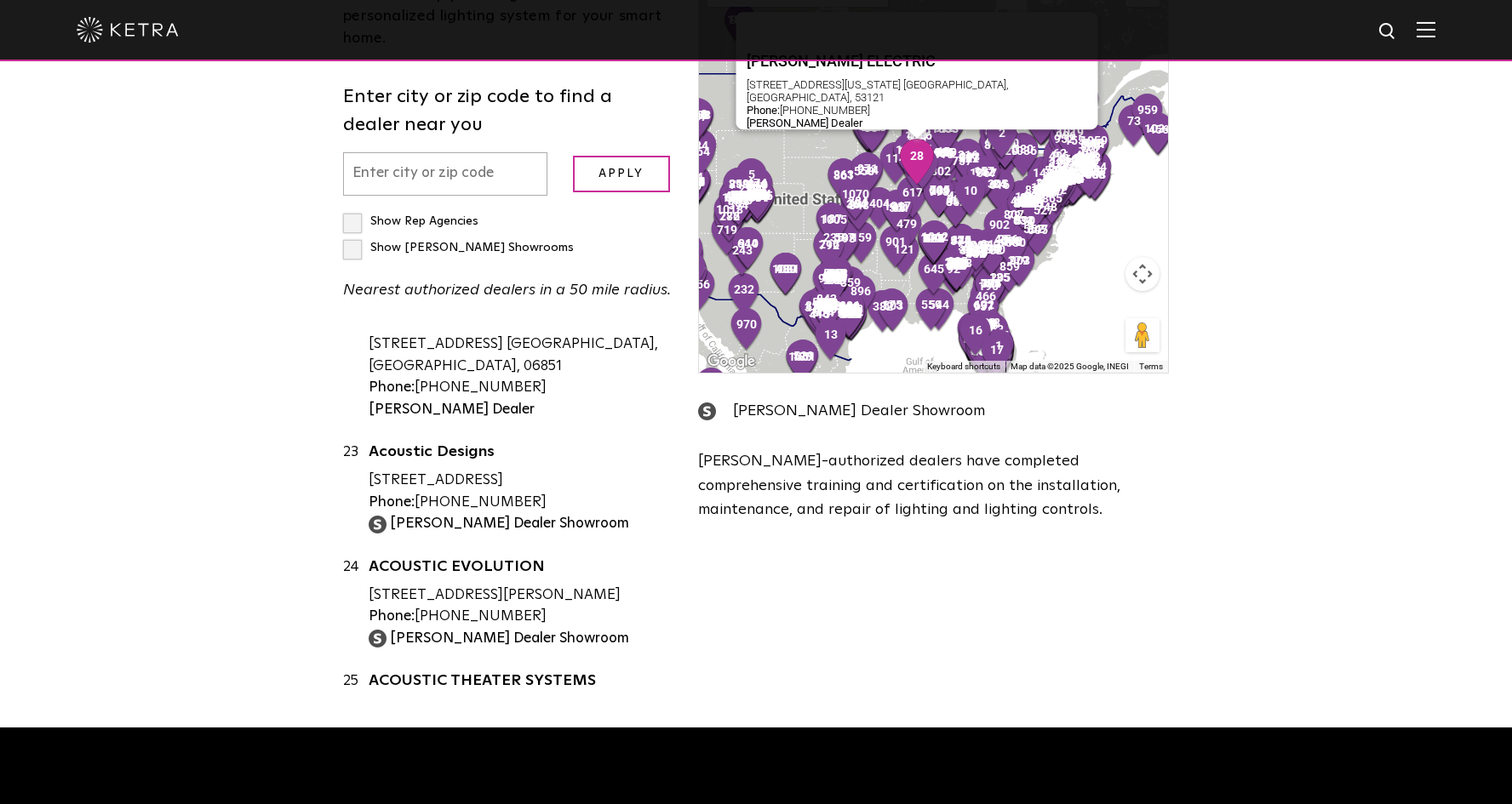
scroll to position [2476, 0]
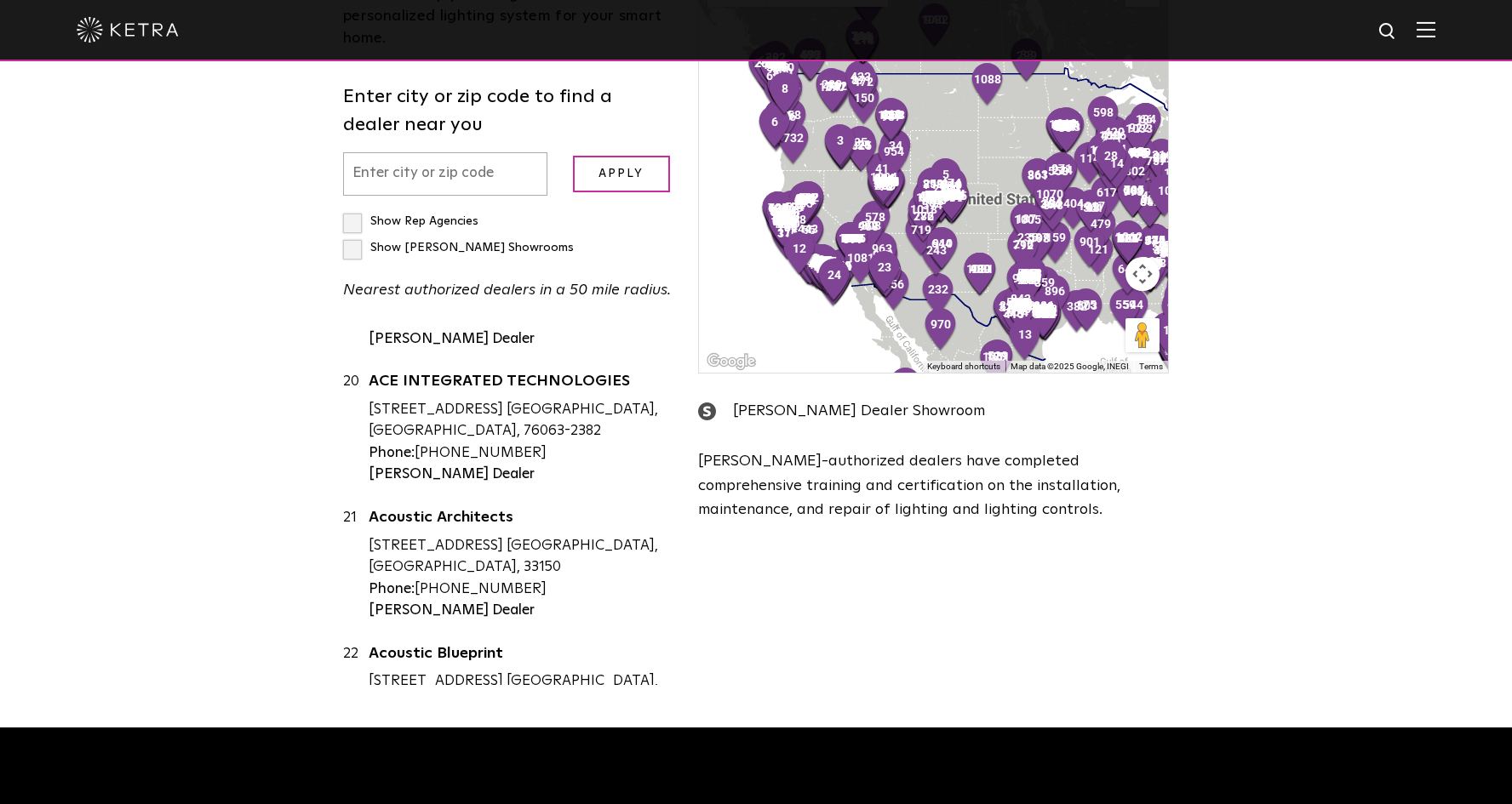
click at [397, 152] on input "text" at bounding box center [445, 173] width 204 height 44
type input "74008"
click at [620, 155] on input "Apply" at bounding box center [621, 173] width 97 height 36
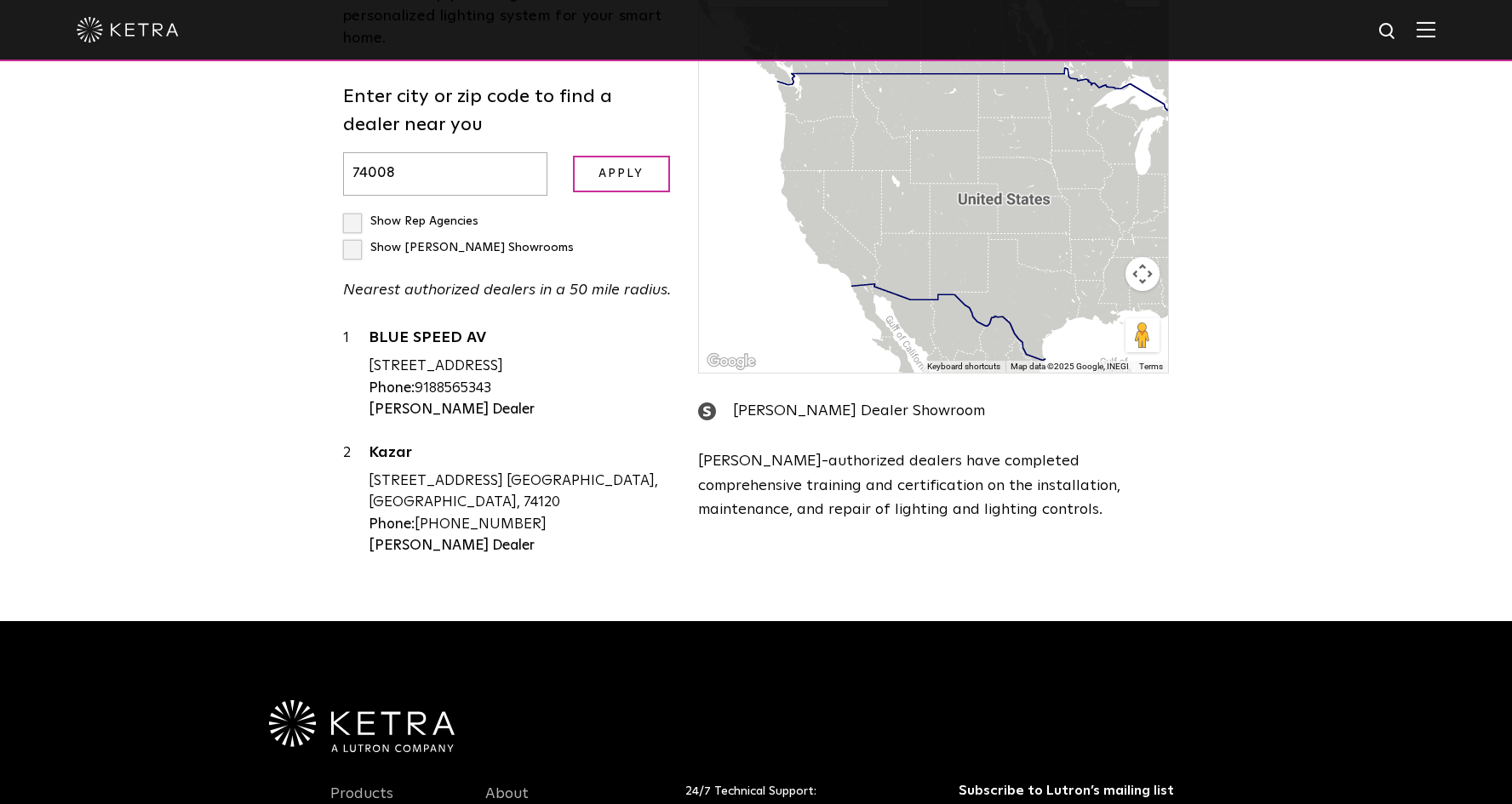
scroll to position [0, 0]
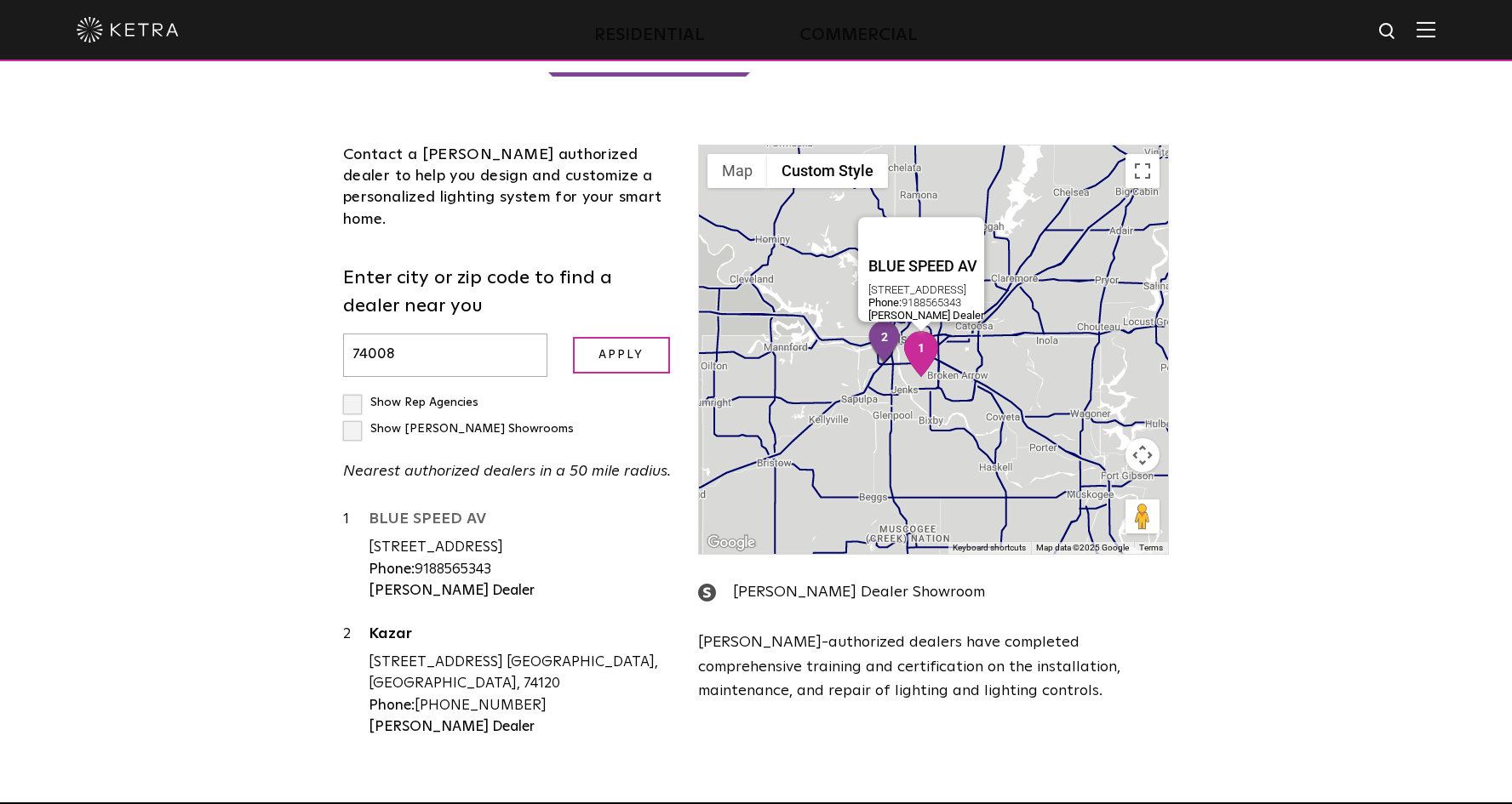
click at [399, 512] on link "BLUE SPEED AV" at bounding box center [521, 522] width 304 height 21
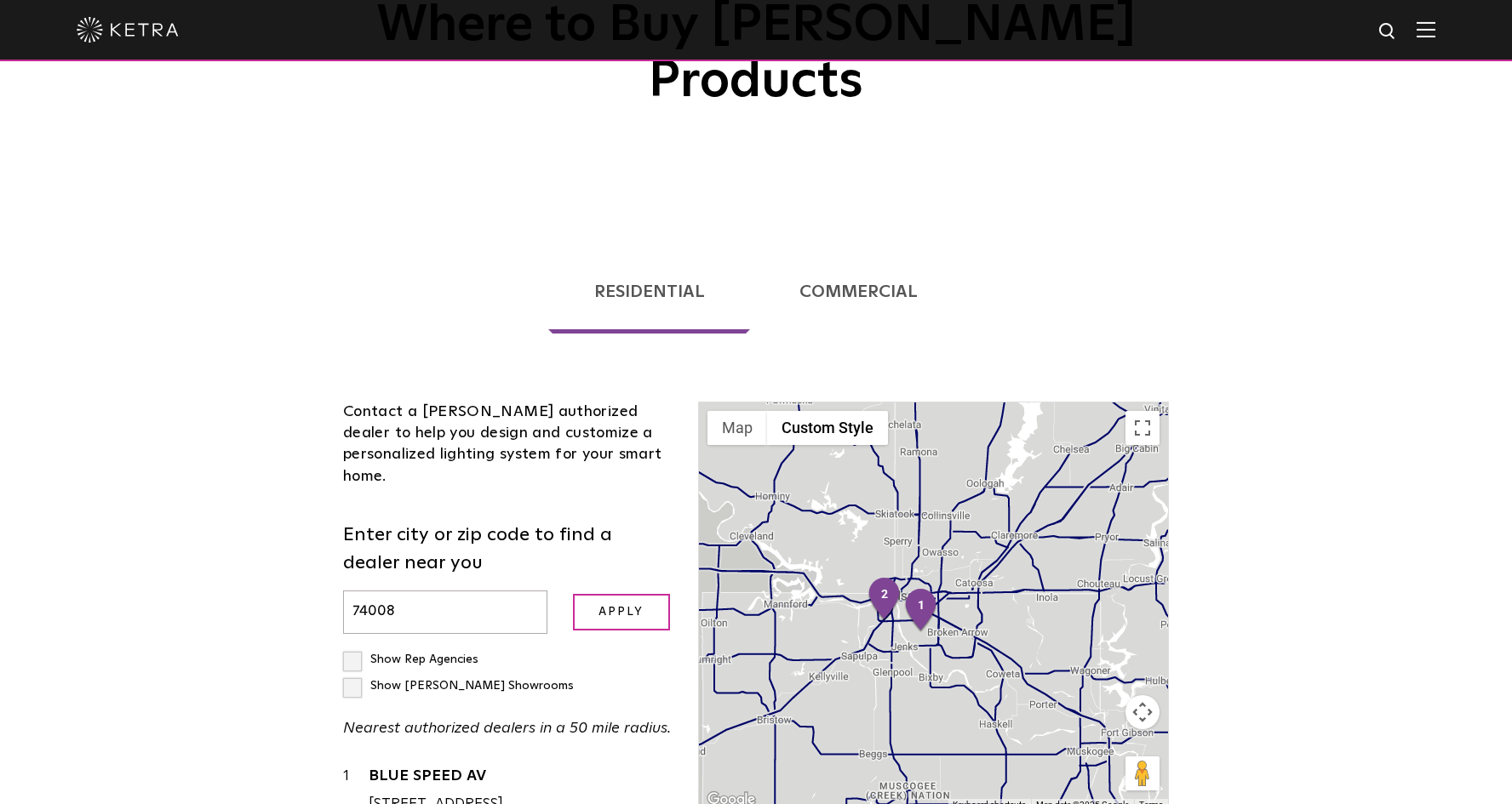
scroll to position [92, 0]
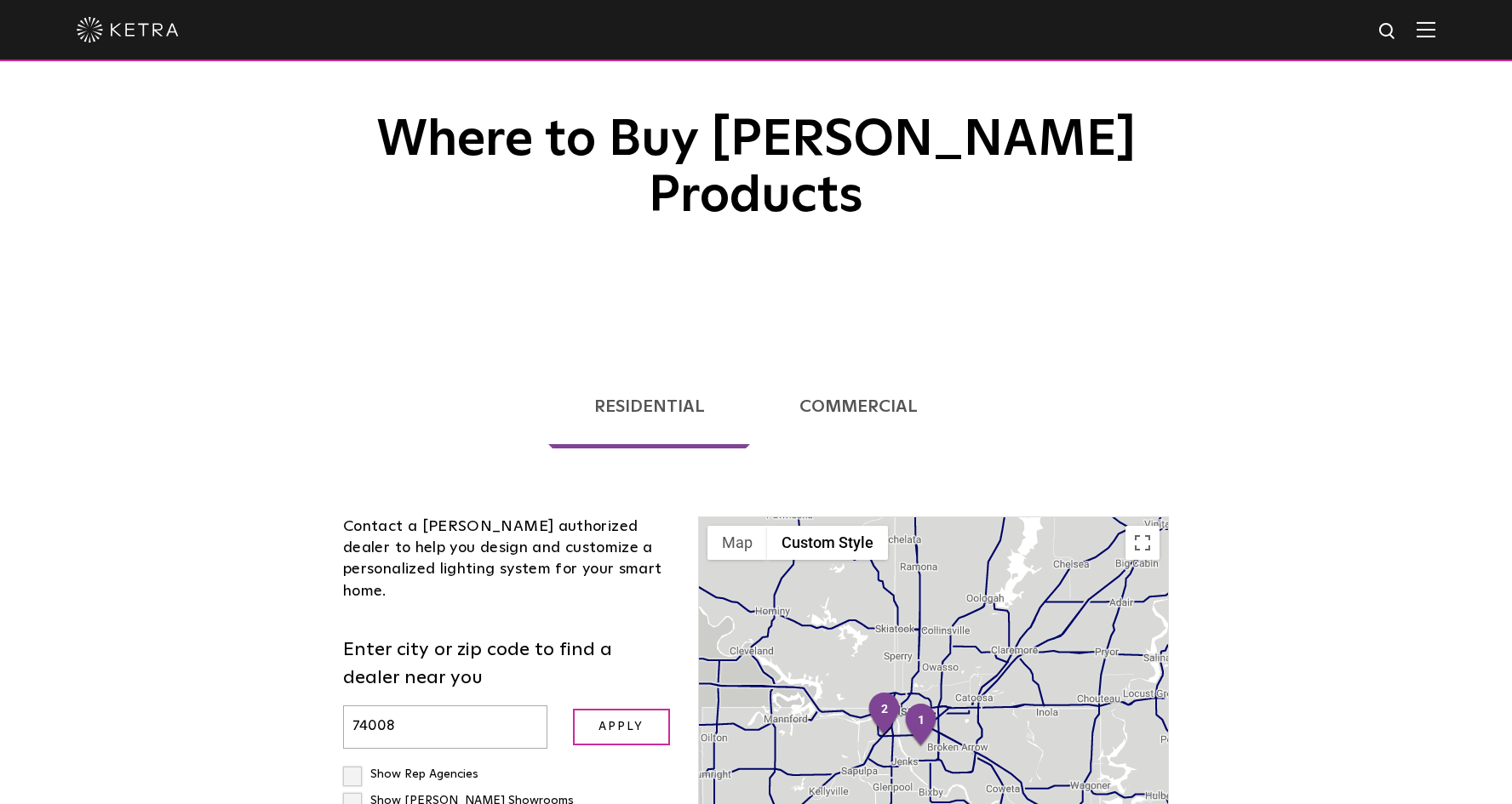
click at [836, 365] on link "Commercial" at bounding box center [860, 407] width 210 height 84
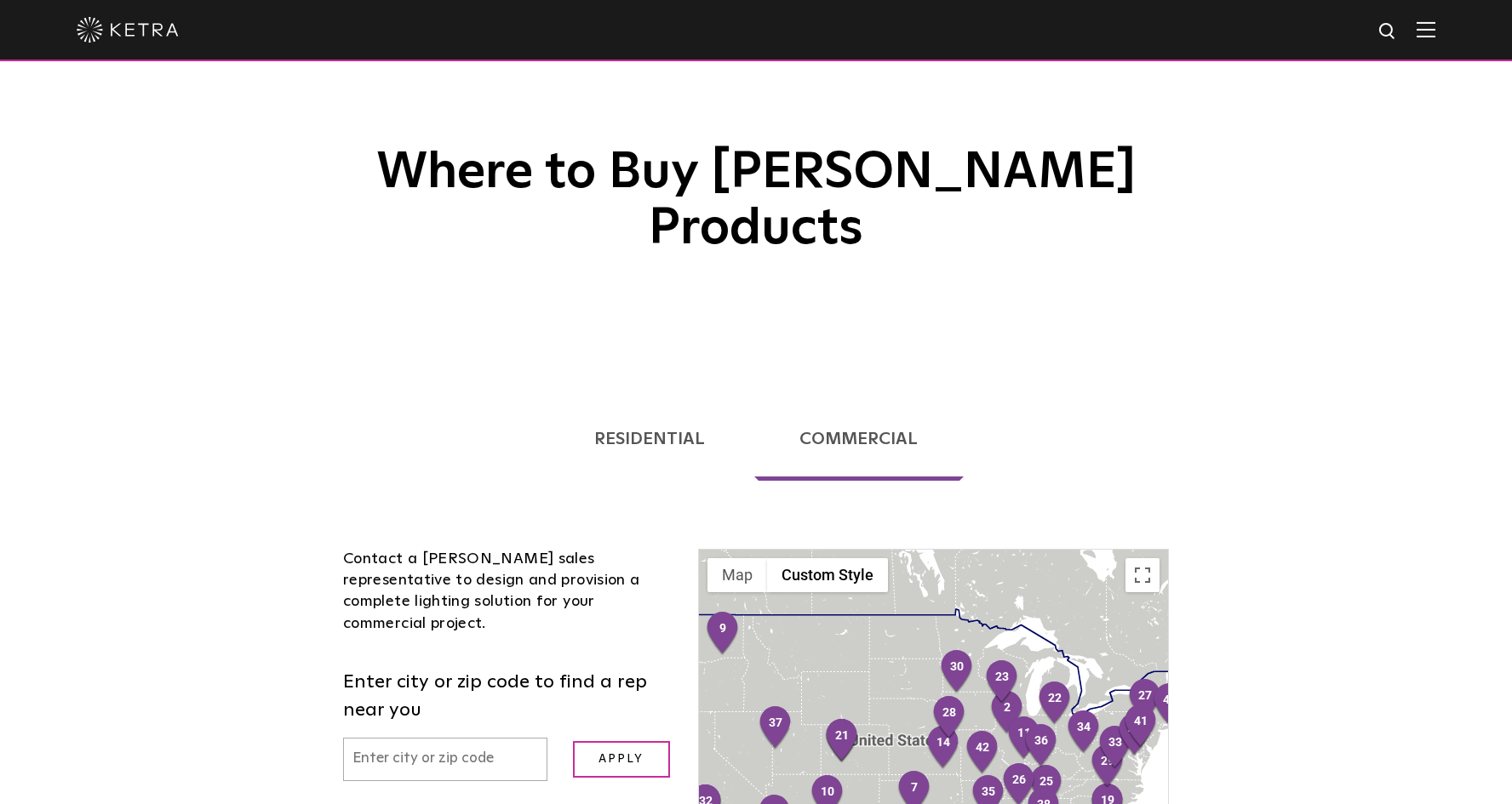
scroll to position [25, 0]
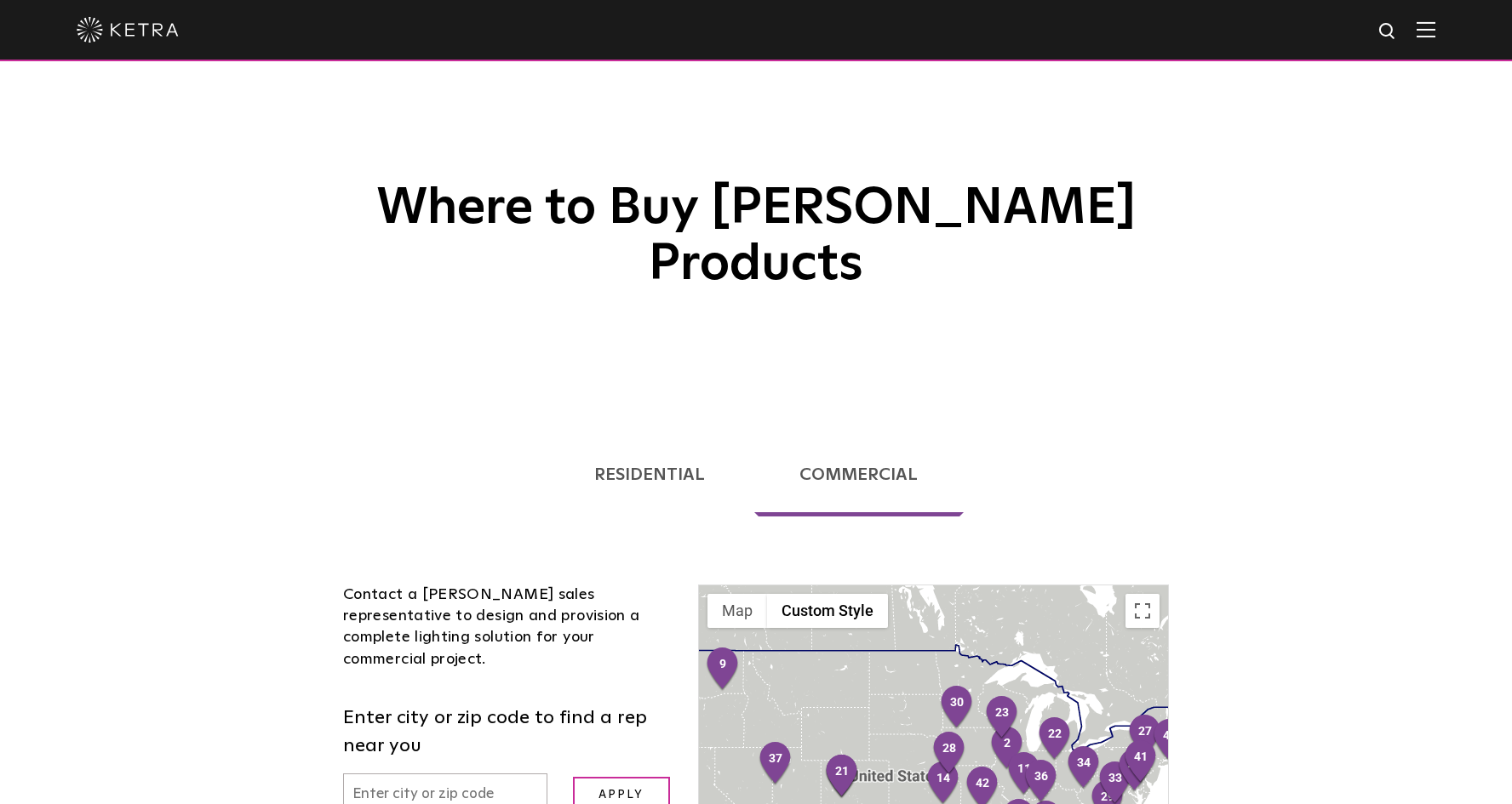
click at [358, 774] on input "text" at bounding box center [445, 795] width 204 height 44
type input "74008"
click at [620, 777] on input "Apply" at bounding box center [621, 795] width 97 height 36
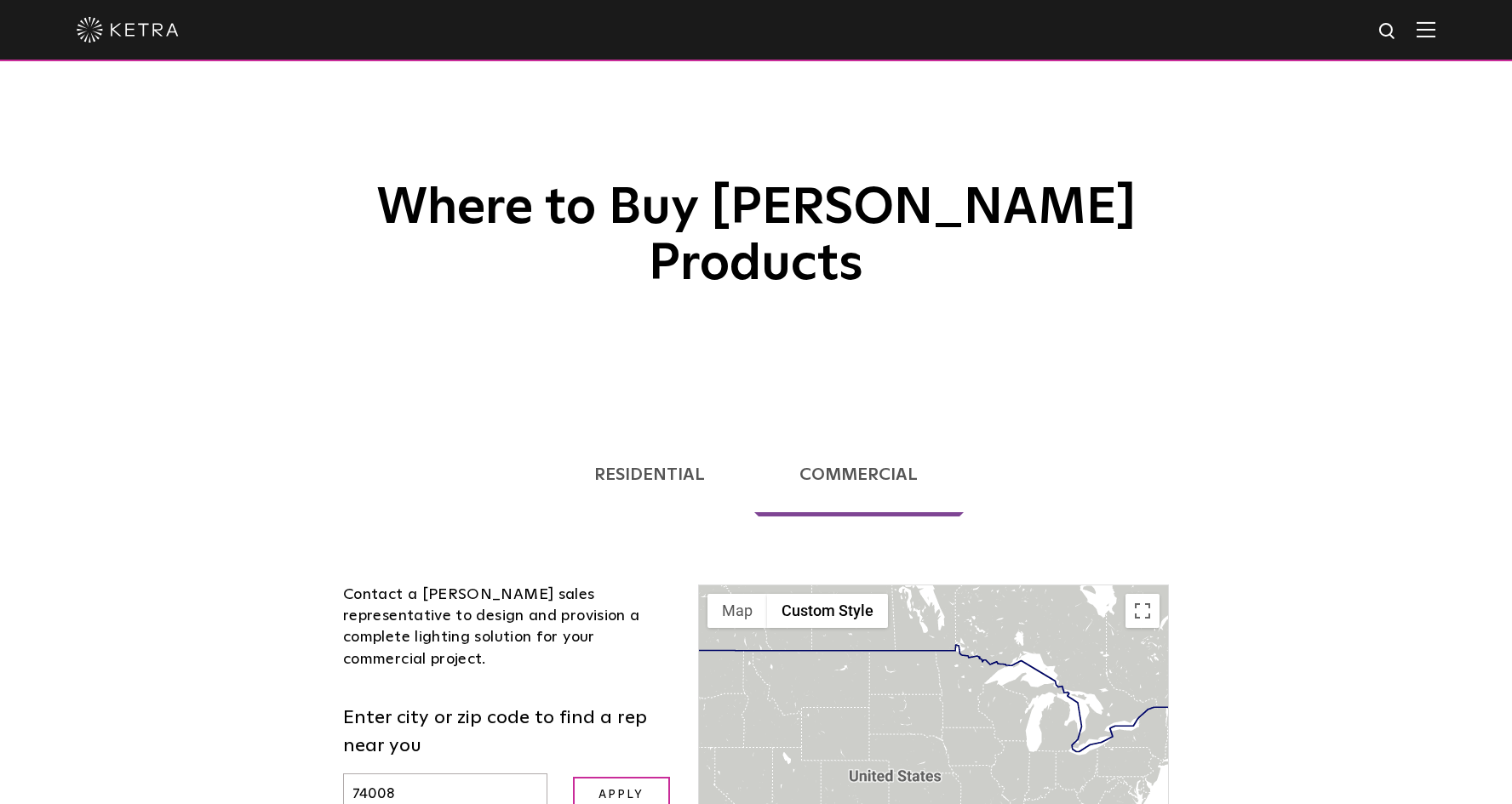
scroll to position [150, 0]
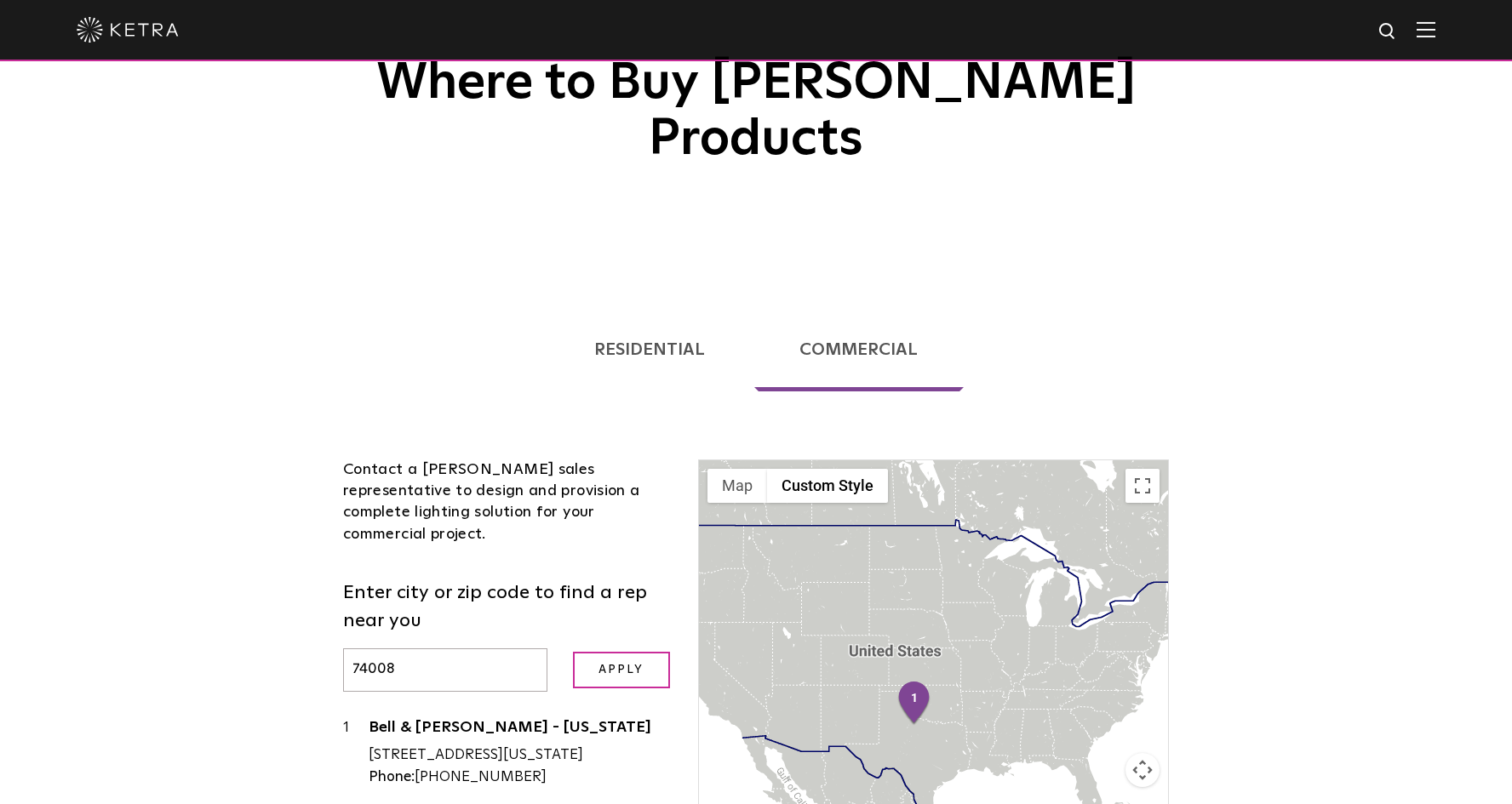
click at [643, 308] on link "Residential" at bounding box center [649, 350] width 202 height 84
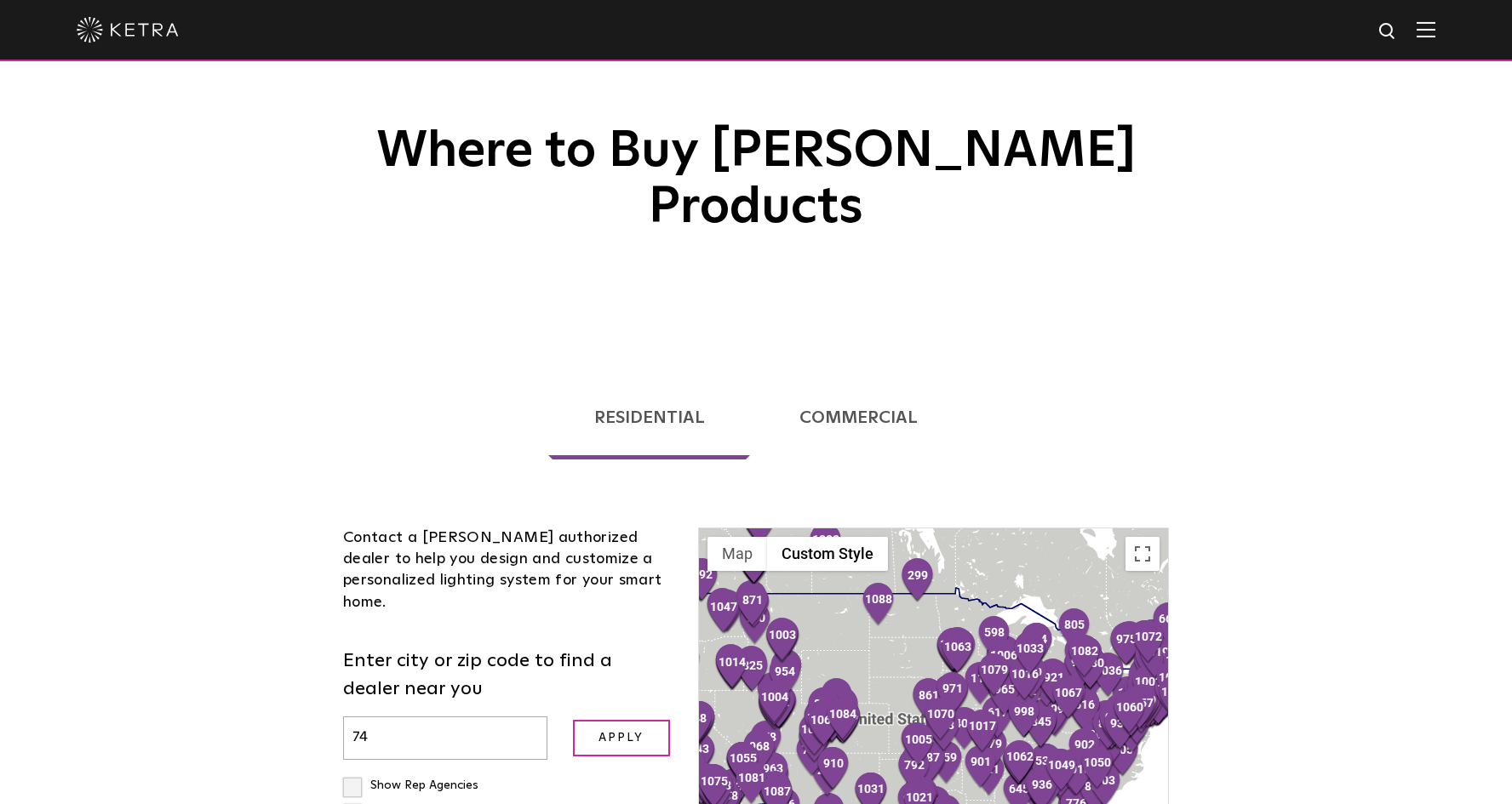
type input "7"
click at [620, 720] on input "Apply" at bounding box center [621, 737] width 97 height 36
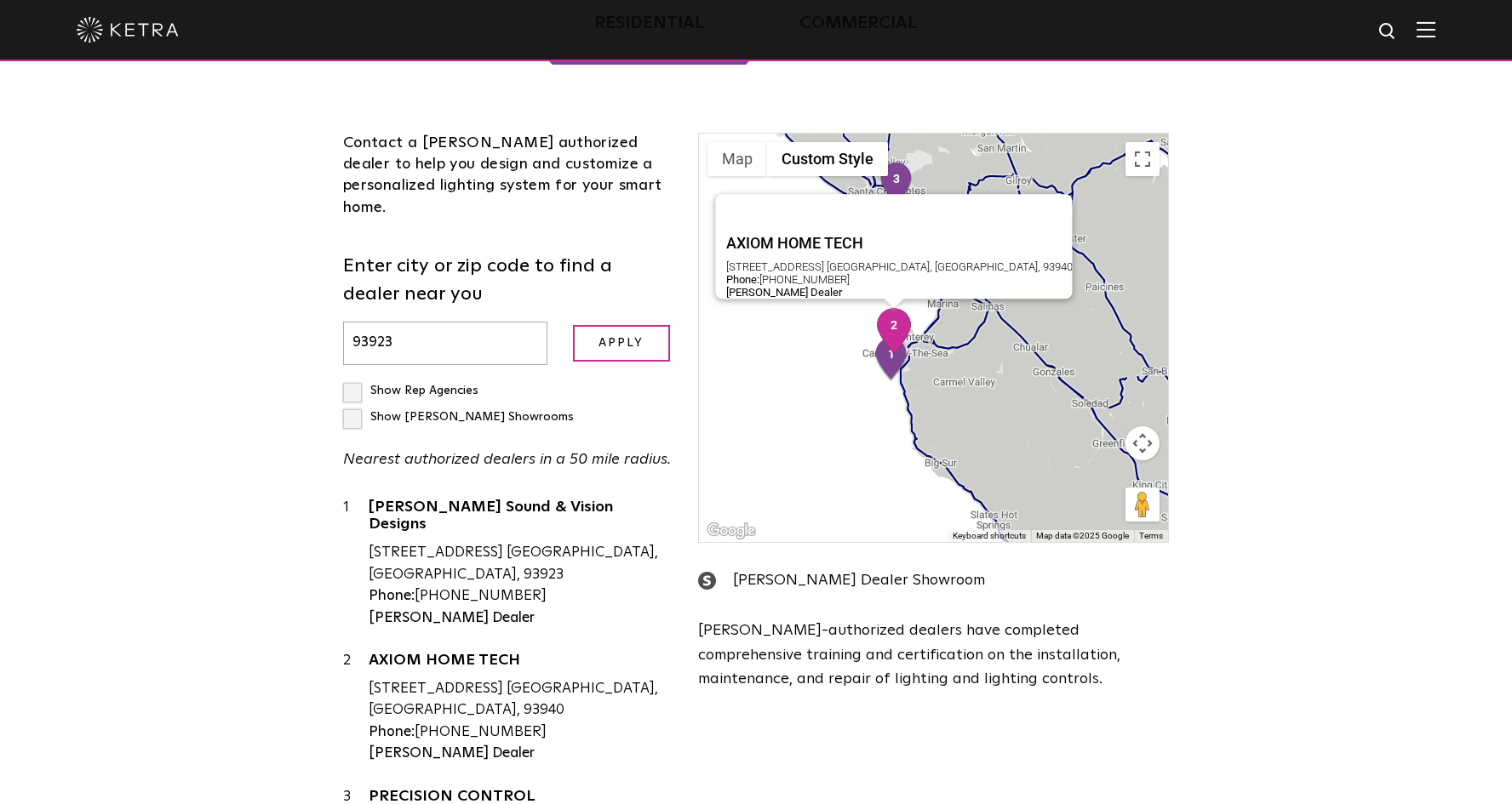
scroll to position [381, 0]
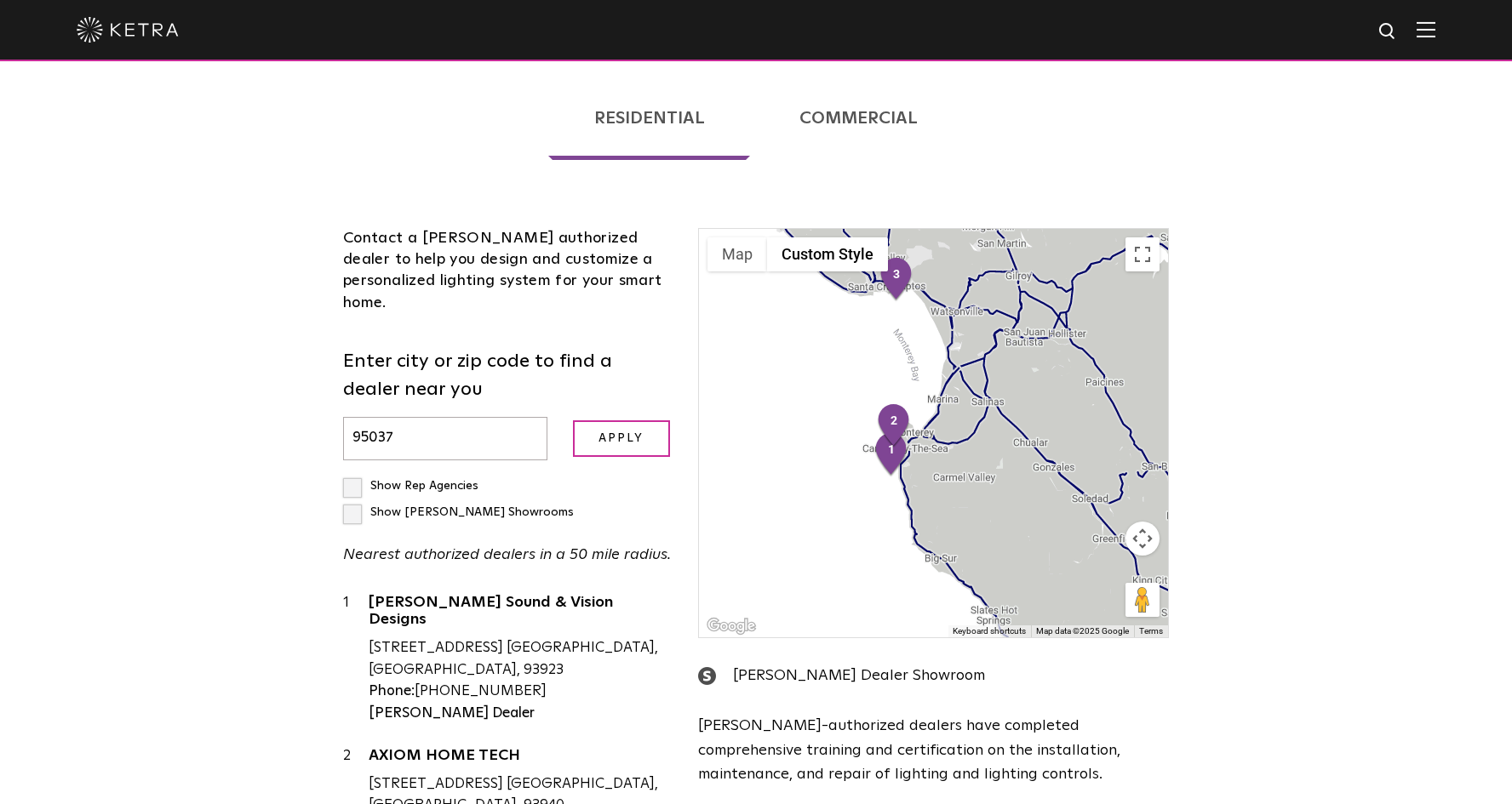
type input "95037"
click at [620, 420] on input "Apply" at bounding box center [621, 438] width 97 height 36
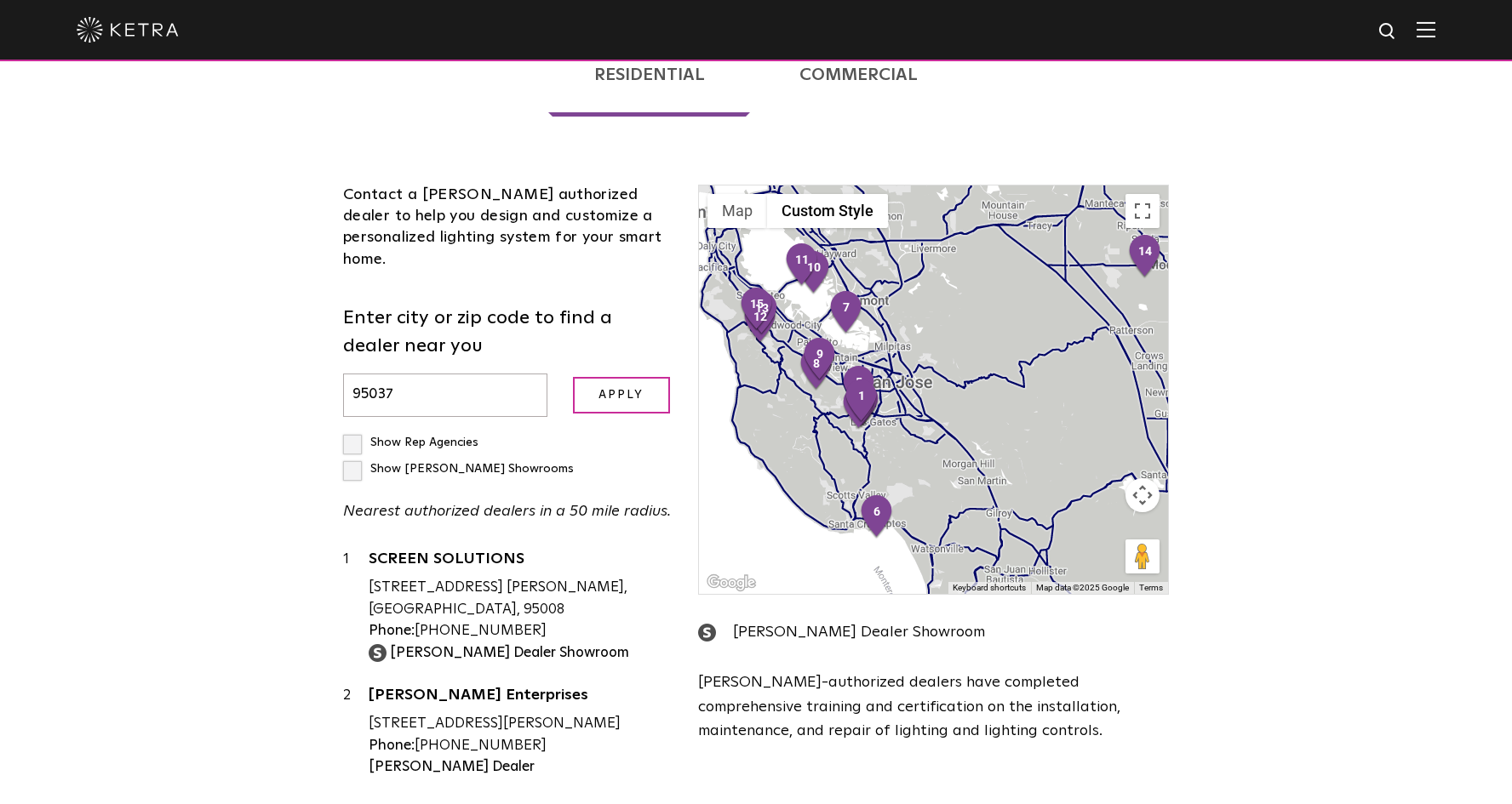
scroll to position [421, 0]
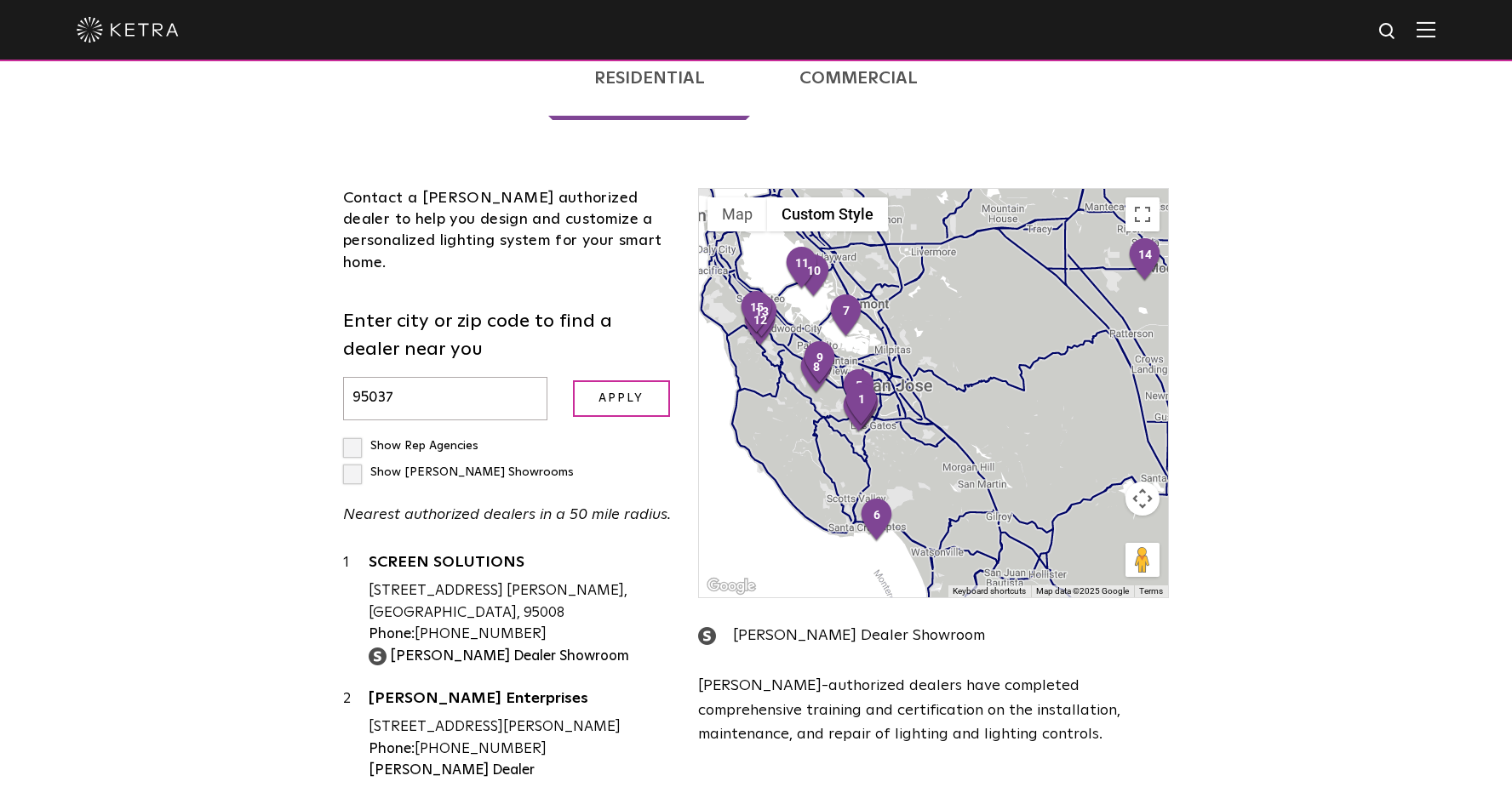
drag, startPoint x: 408, startPoint y: 321, endPoint x: 319, endPoint y: 308, distance: 89.9
click at [319, 308] on div "Residential Commercial Contact a Ketra authorized dealer to help you design and…" at bounding box center [756, 467] width 885 height 920
type input "95037"
click at [620, 380] on input "Apply" at bounding box center [621, 398] width 97 height 36
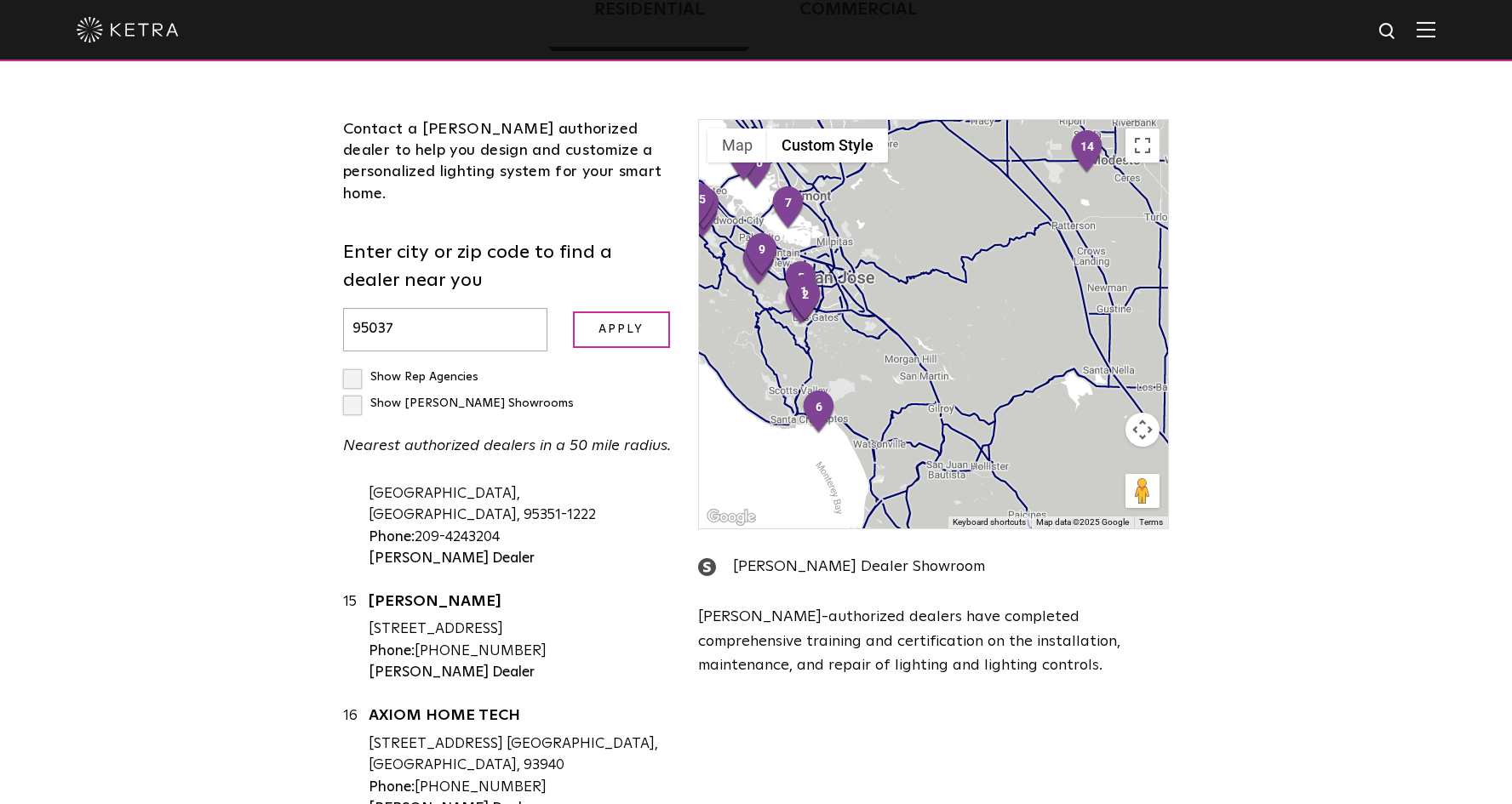
scroll to position [1716, 0]
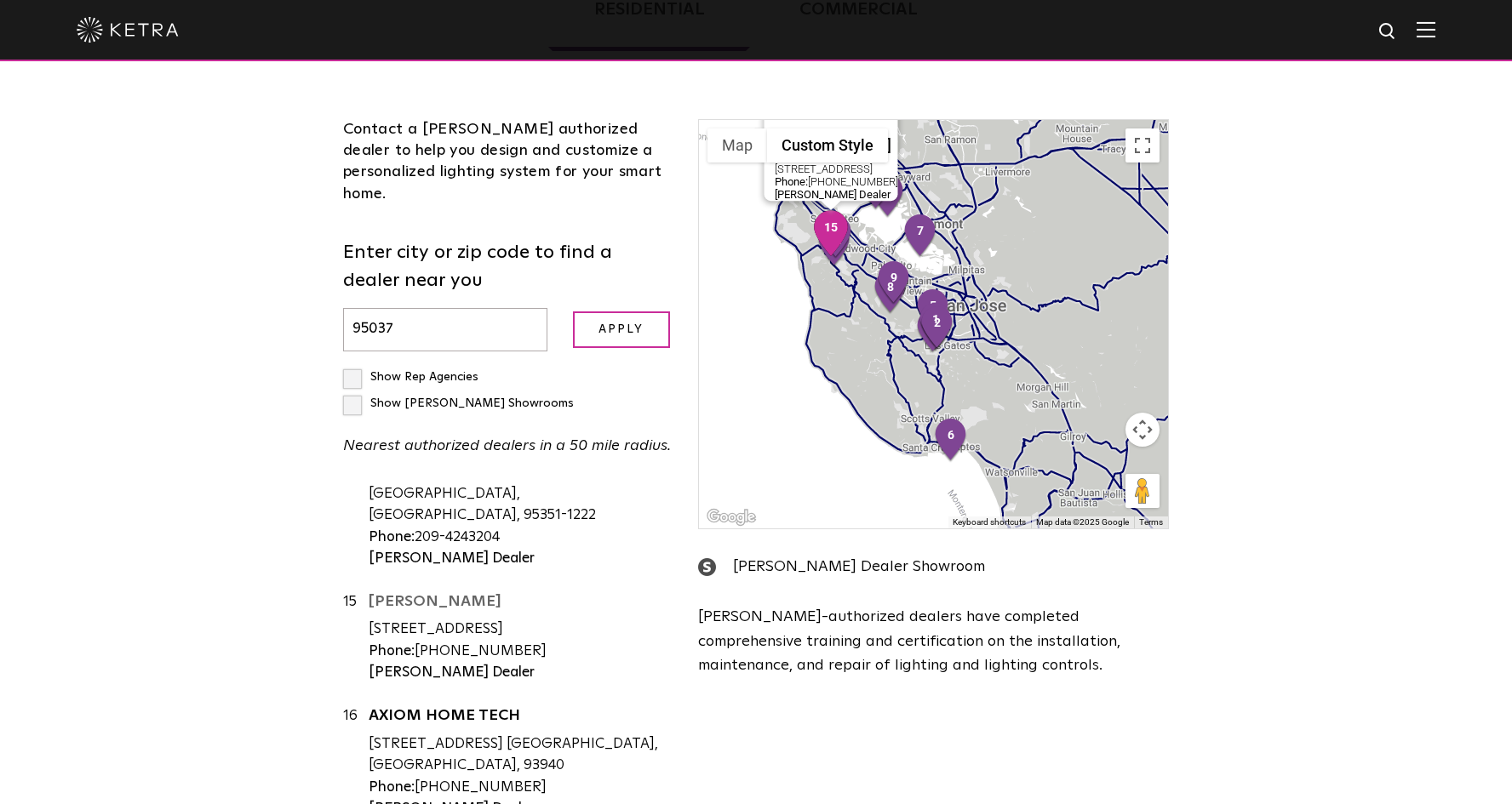
click at [420, 594] on link "[PERSON_NAME]" at bounding box center [521, 605] width 304 height 21
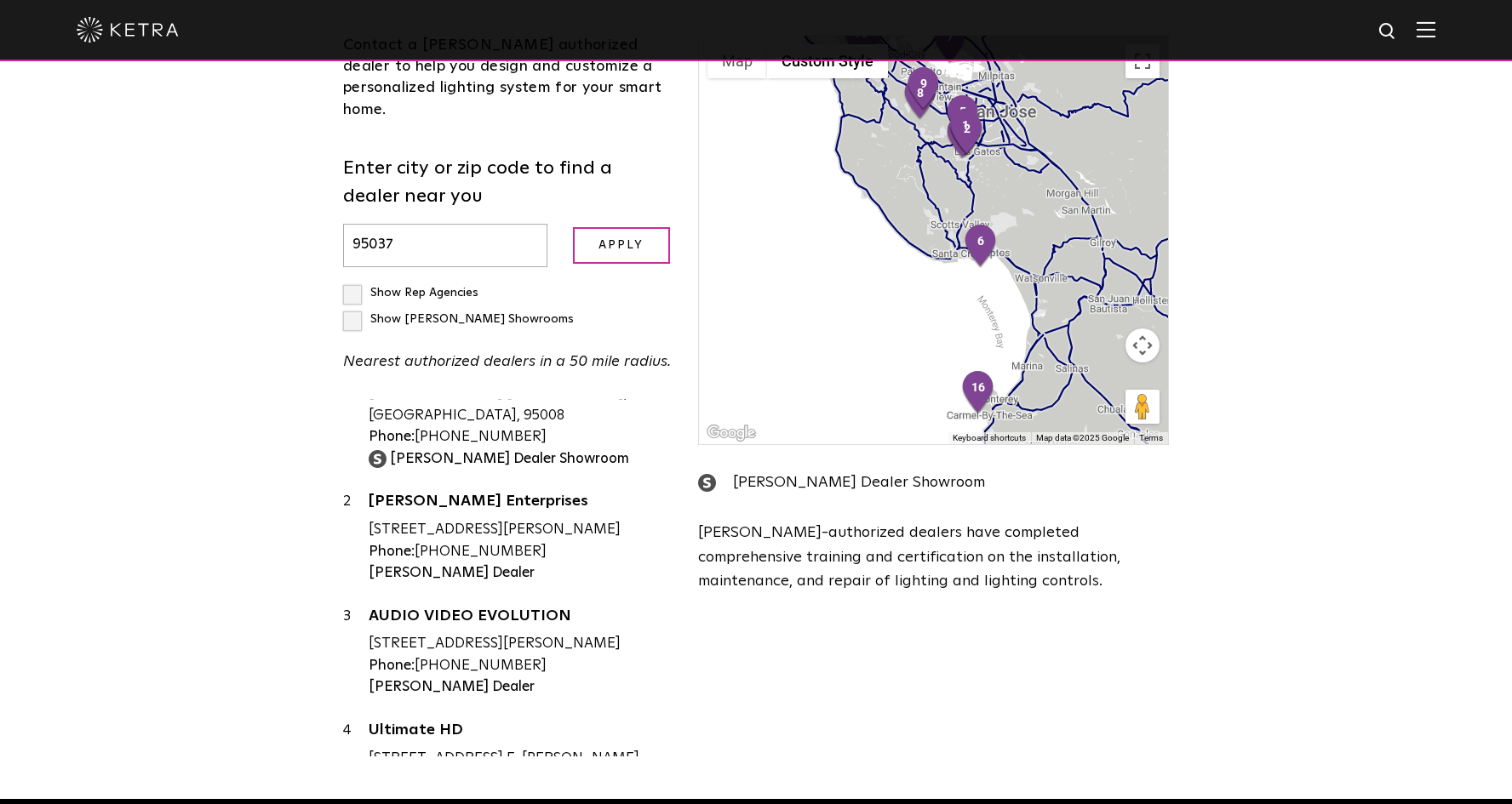
scroll to position [0, 0]
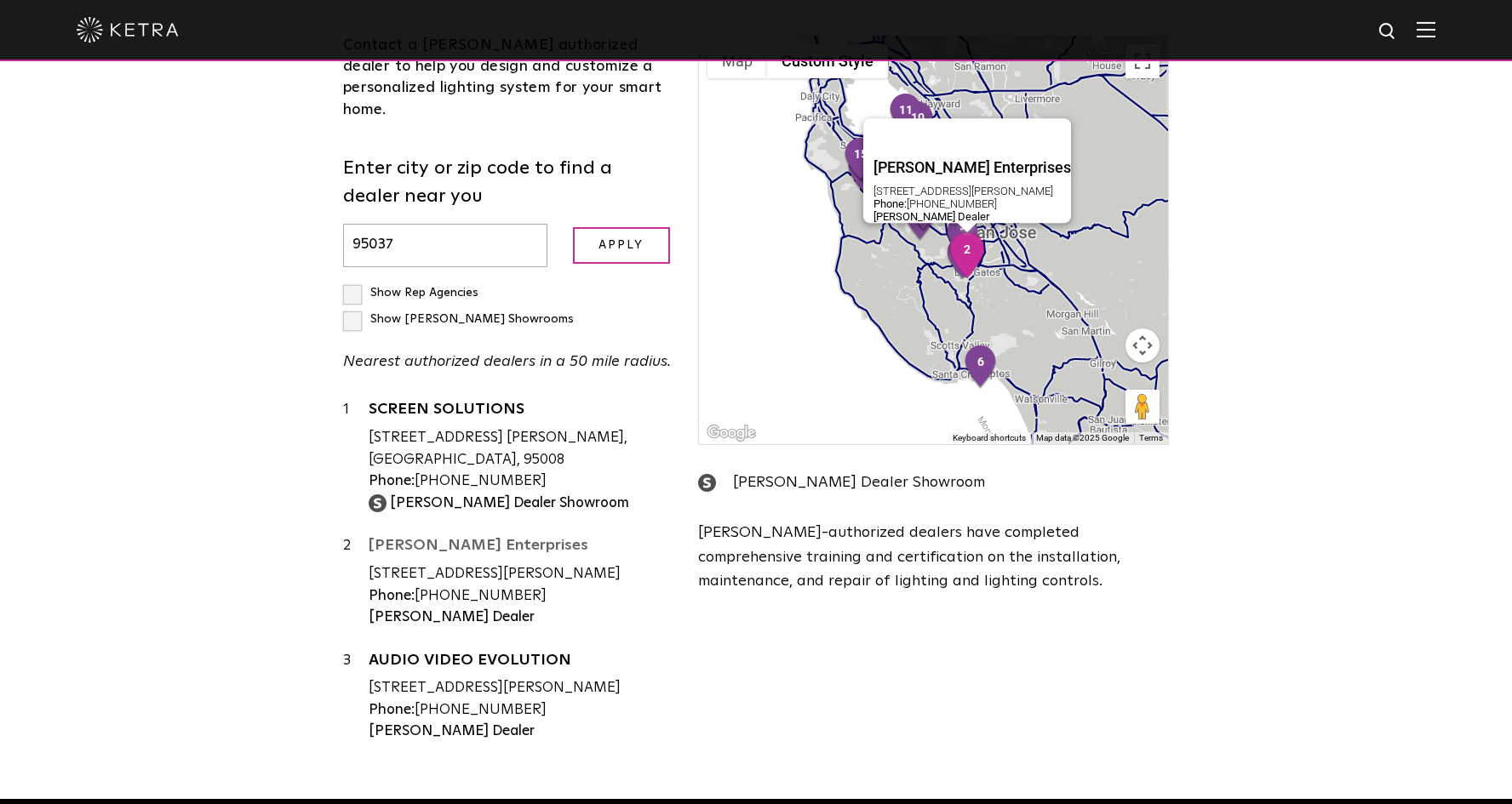
click at [444, 537] on link "[PERSON_NAME] Enterprises" at bounding box center [521, 548] width 304 height 21
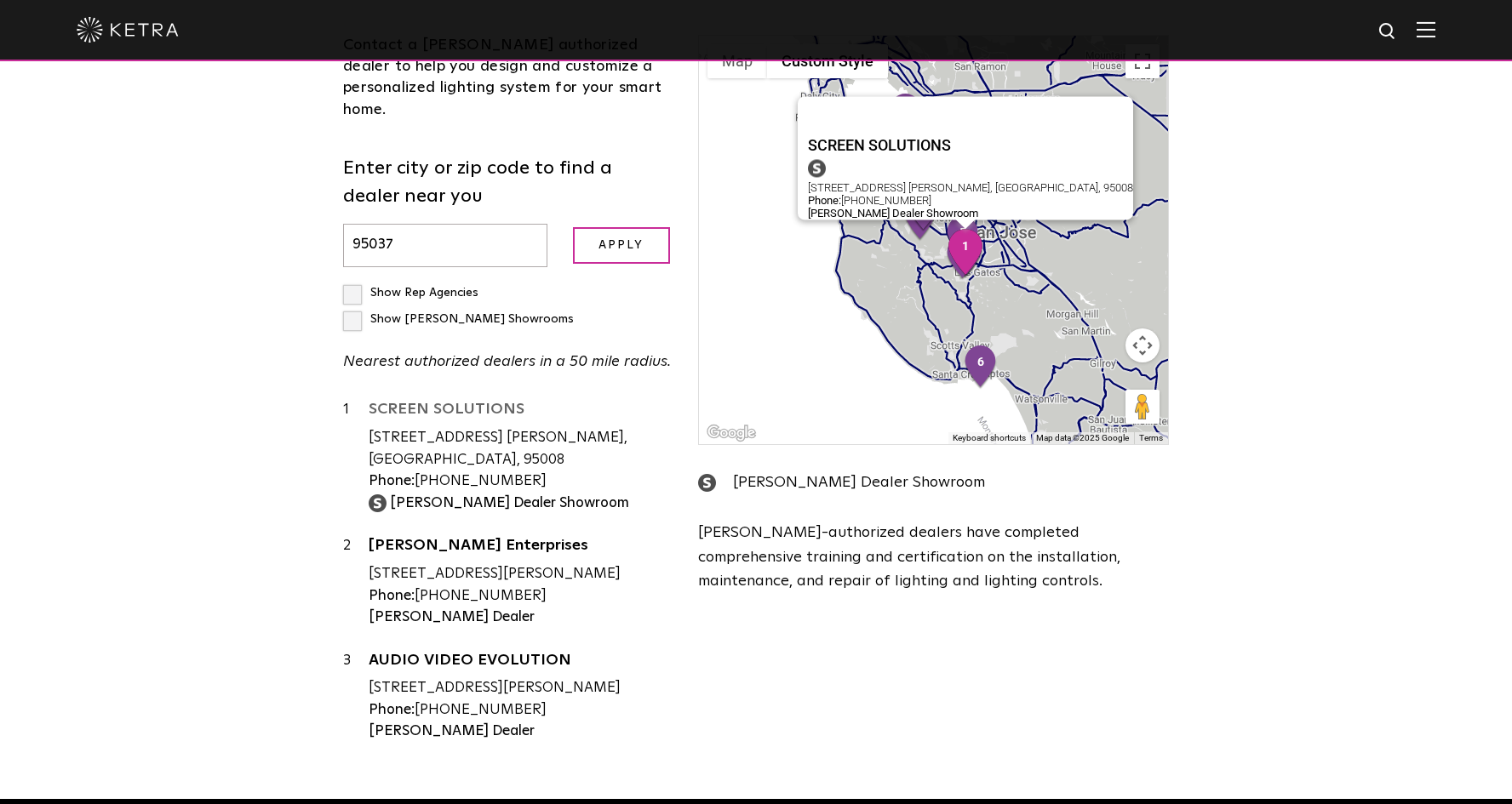
click at [442, 402] on link "SCREEN SOLUTIONS" at bounding box center [521, 412] width 304 height 21
